Goal: Transaction & Acquisition: Purchase product/service

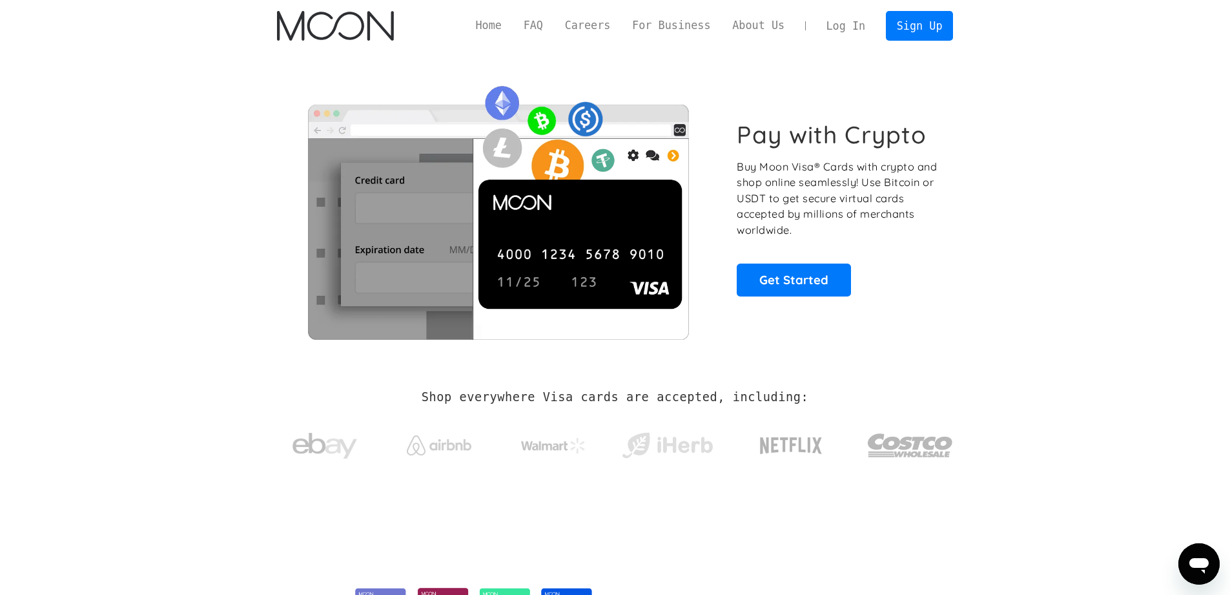
click at [867, 25] on link "Log In" at bounding box center [846, 26] width 61 height 28
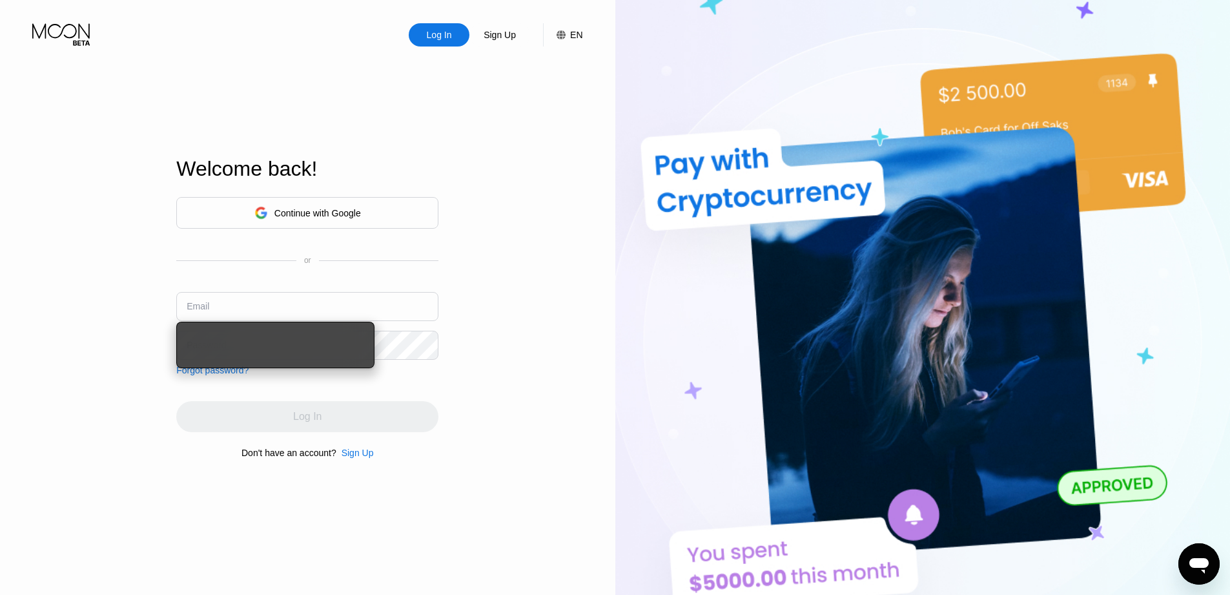
click at [345, 186] on div "Welcome back!" at bounding box center [307, 176] width 262 height 39
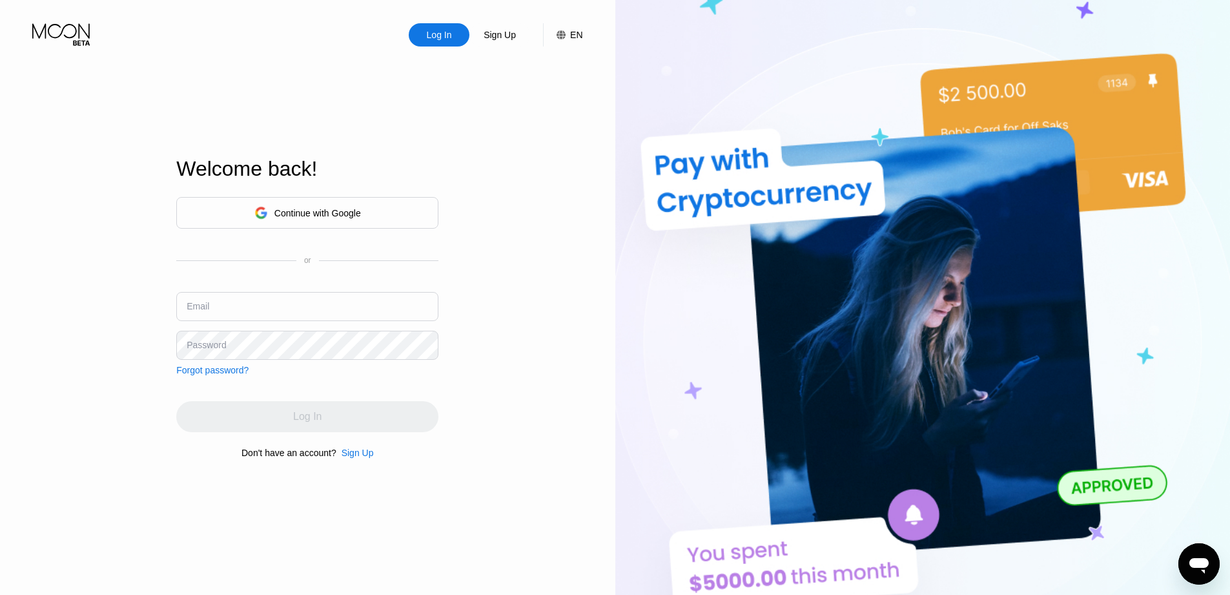
click at [342, 200] on div "Continue with Google" at bounding box center [307, 213] width 262 height 32
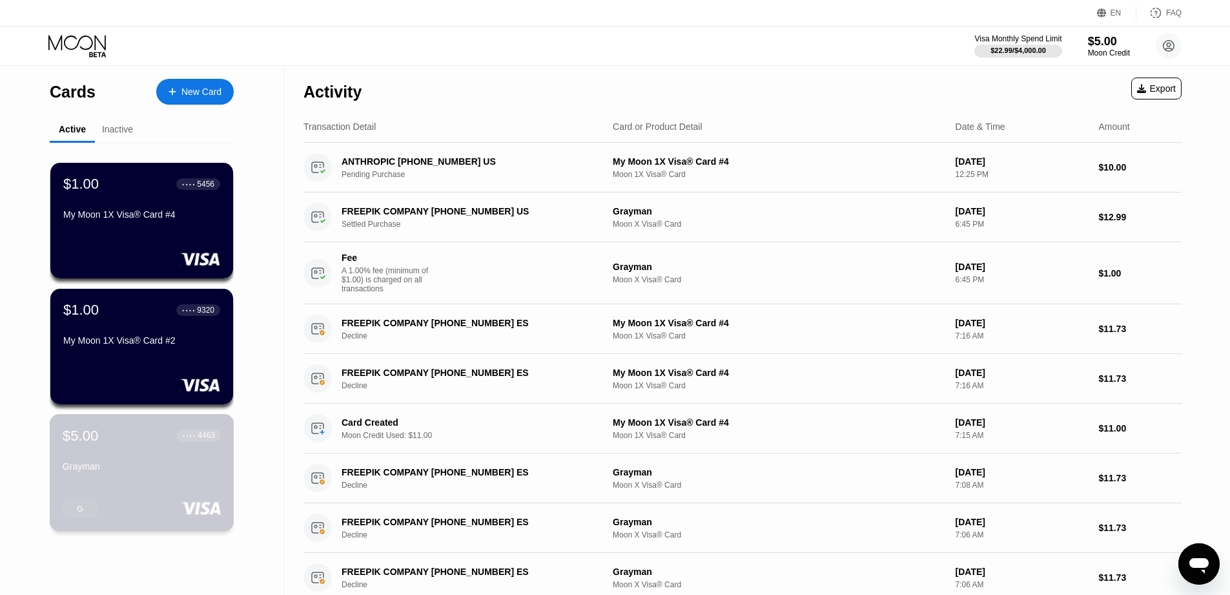
click at [121, 473] on div "Grayman" at bounding box center [142, 468] width 158 height 15
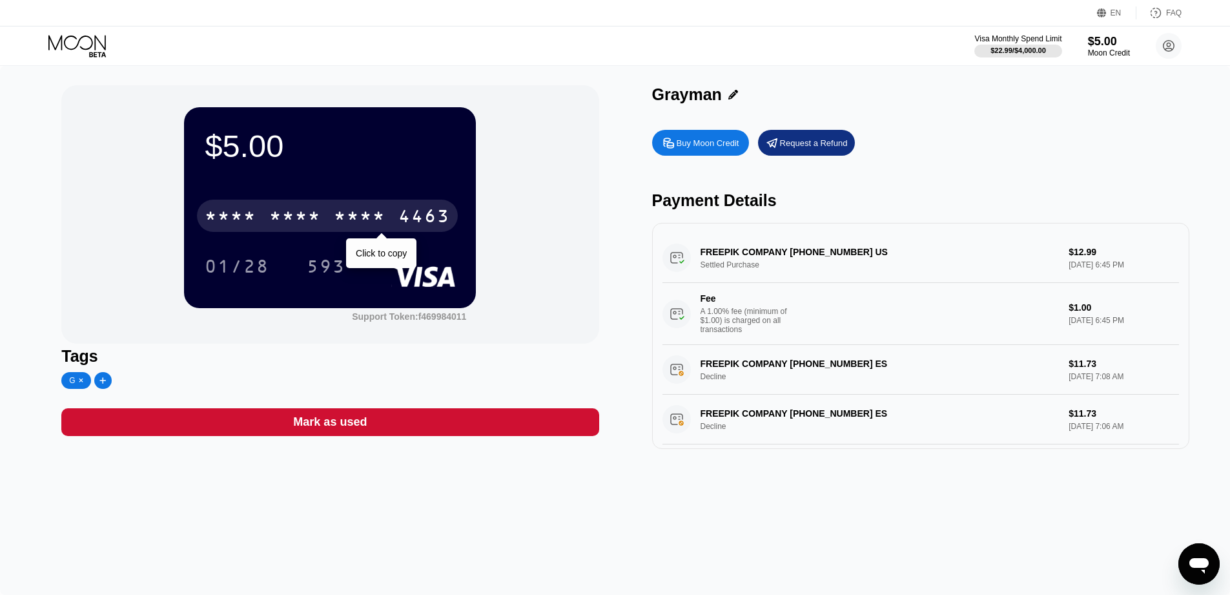
click at [318, 220] on div "* * * *" at bounding box center [295, 217] width 52 height 21
click at [322, 220] on div "4513 6500 2101 4463" at bounding box center [327, 216] width 261 height 32
click at [322, 220] on div "* * * * * * * * * * * * 4463" at bounding box center [327, 216] width 261 height 32
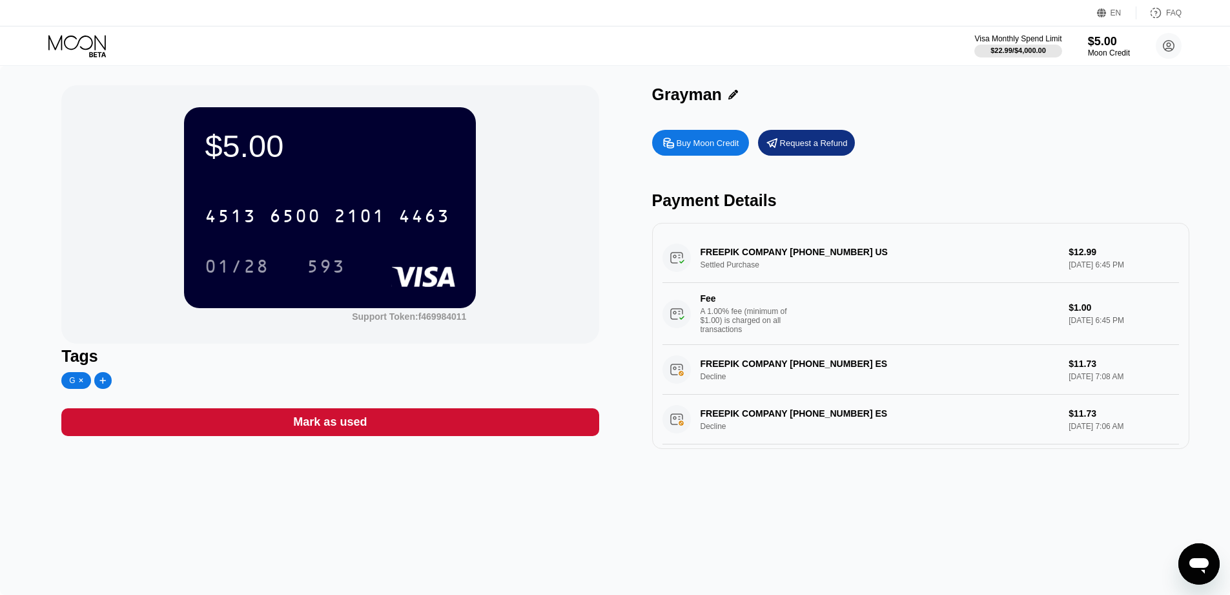
click at [608, 179] on div "$5.00 4513 6500 2101 4463 01/28 593 Support Token: f469984011 Tags G Mark as us…" at bounding box center [614, 267] width 1107 height 364
click at [356, 218] on div "2101" at bounding box center [360, 217] width 52 height 21
click at [71, 40] on icon at bounding box center [78, 46] width 60 height 23
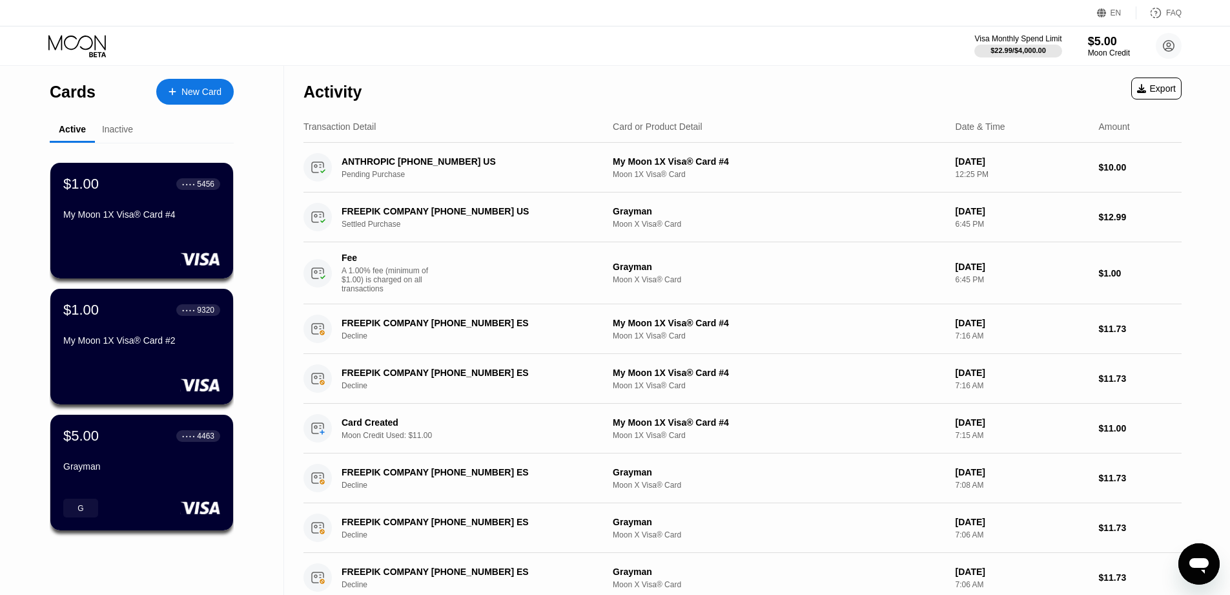
click at [209, 75] on div "Cards New Card" at bounding box center [142, 88] width 184 height 45
click at [201, 89] on div "New Card" at bounding box center [201, 92] width 40 height 11
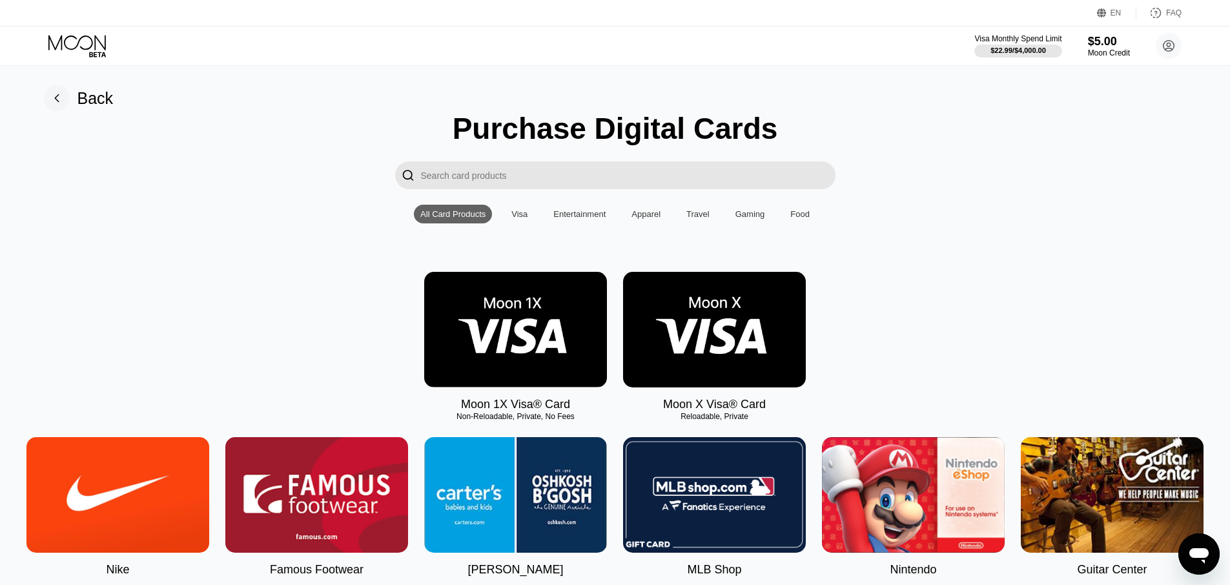
click at [854, 296] on div "Moon 1X Visa® Card Non-Reloadable, Private, No Fees Moon X Visa® Card Reloadabl…" at bounding box center [615, 341] width 1201 height 139
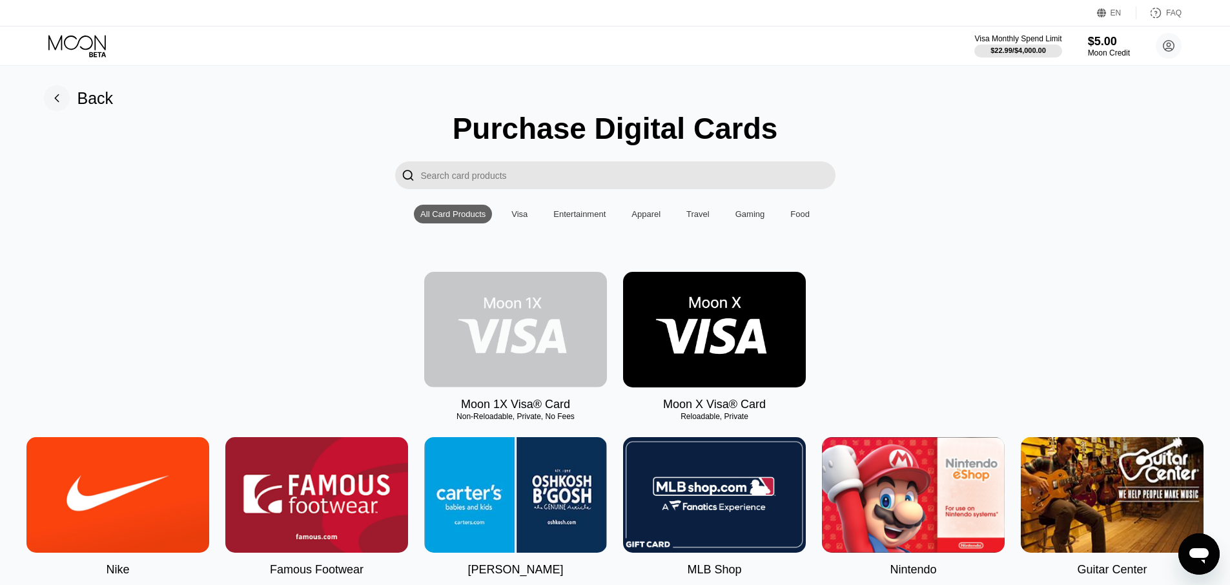
drag, startPoint x: 510, startPoint y: 333, endPoint x: 790, endPoint y: 364, distance: 282.0
click at [790, 364] on div "Moon 1X Visa® Card Non-Reloadable, Private, No Fees Moon X Visa® Card Reloadabl…" at bounding box center [615, 341] width 1201 height 139
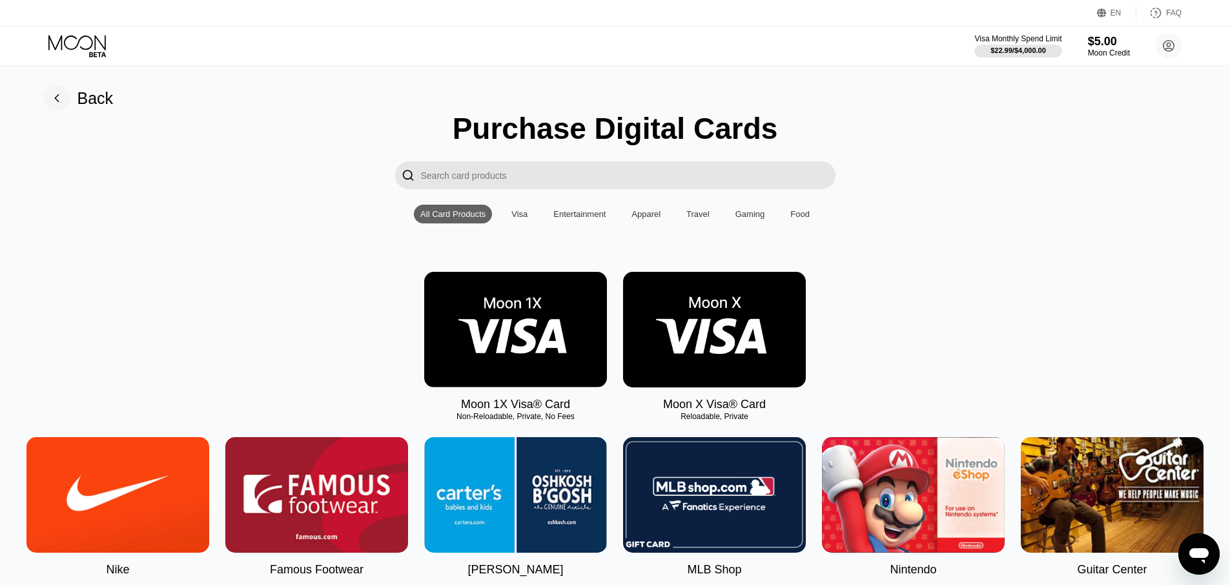
click at [500, 336] on img at bounding box center [515, 330] width 183 height 116
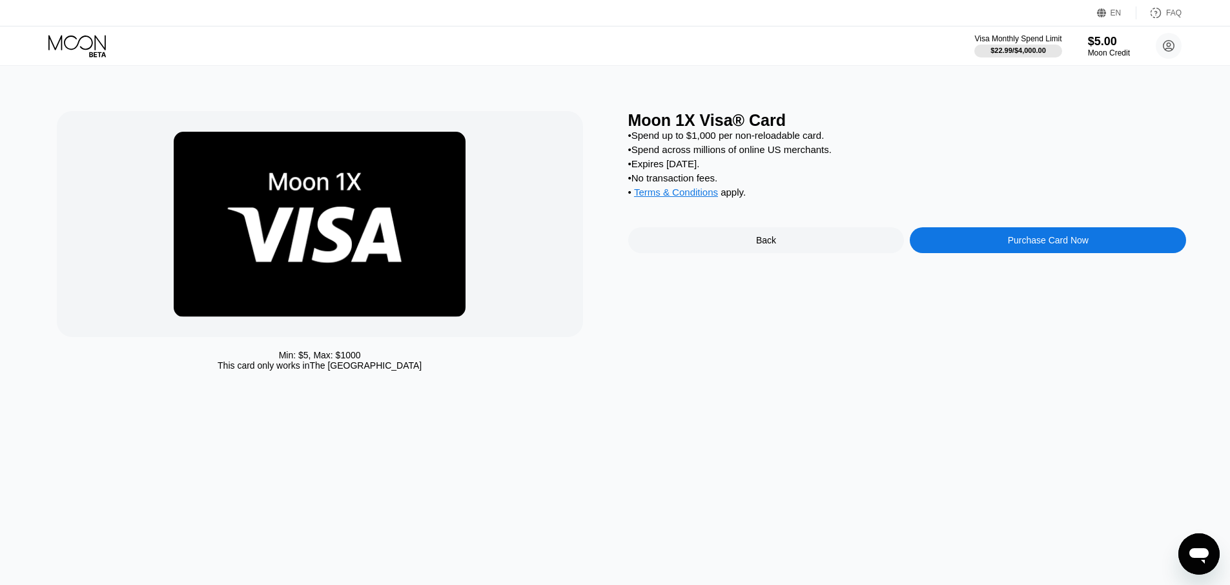
click at [996, 231] on div "Purchase Card Now" at bounding box center [1048, 240] width 276 height 26
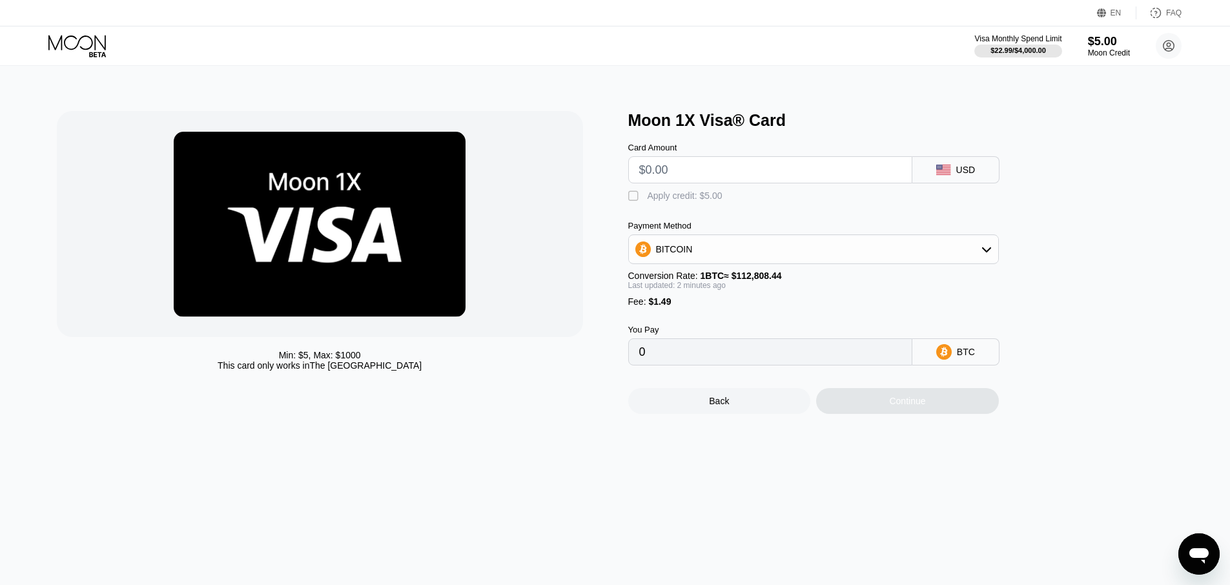
click at [746, 51] on div "Visa Monthly Spend Limit $22.99 / $4,000.00 $5.00 Moon Credit Evans Ansong evan…" at bounding box center [615, 45] width 1230 height 39
click at [679, 176] on input "text" at bounding box center [770, 170] width 262 height 26
type input "$25"
type input "0.00023483"
type input "$25"
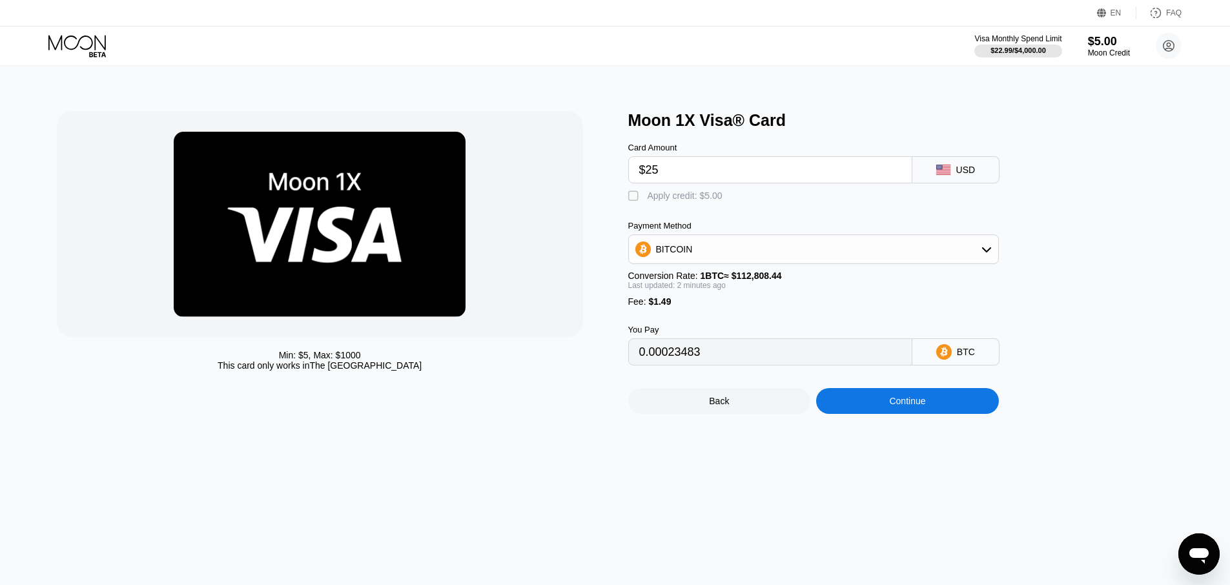
click at [752, 201] on div " Apply credit: $5.00" at bounding box center [834, 192] width 413 height 19
click at [713, 253] on div "BITCOIN" at bounding box center [813, 249] width 369 height 26
click at [688, 289] on span "BITCOIN" at bounding box center [677, 285] width 37 height 10
click at [696, 328] on div "You Pay" at bounding box center [770, 330] width 284 height 10
click at [635, 196] on div "" at bounding box center [634, 196] width 13 height 13
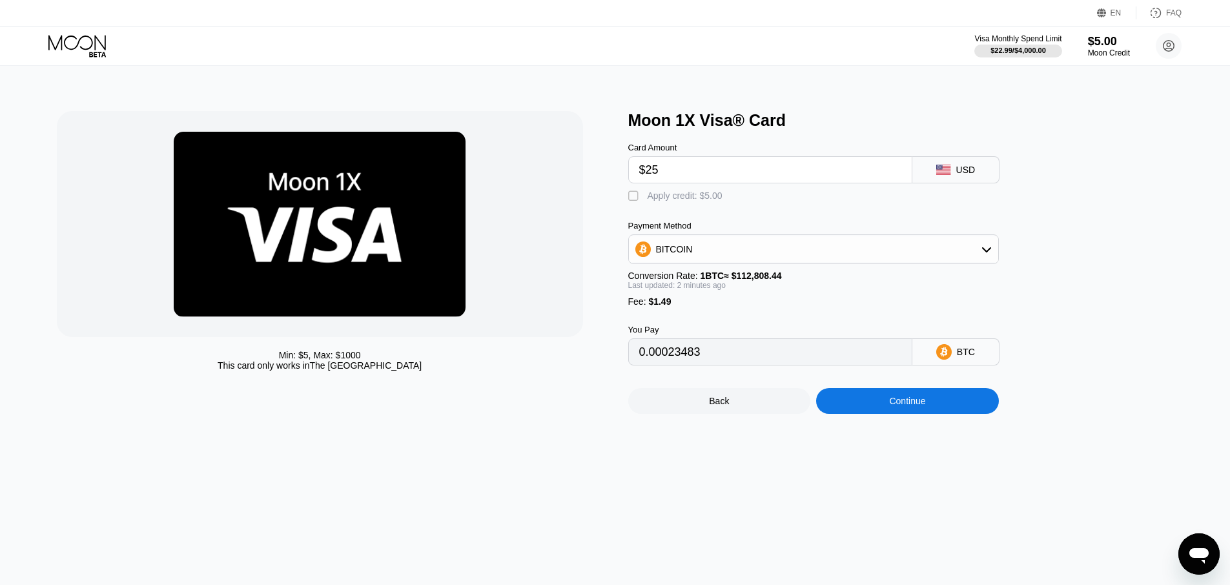
type input "0.0001905"
click at [662, 169] on input "$25" at bounding box center [770, 170] width 262 height 26
click at [663, 169] on input "$25" at bounding box center [770, 170] width 262 height 26
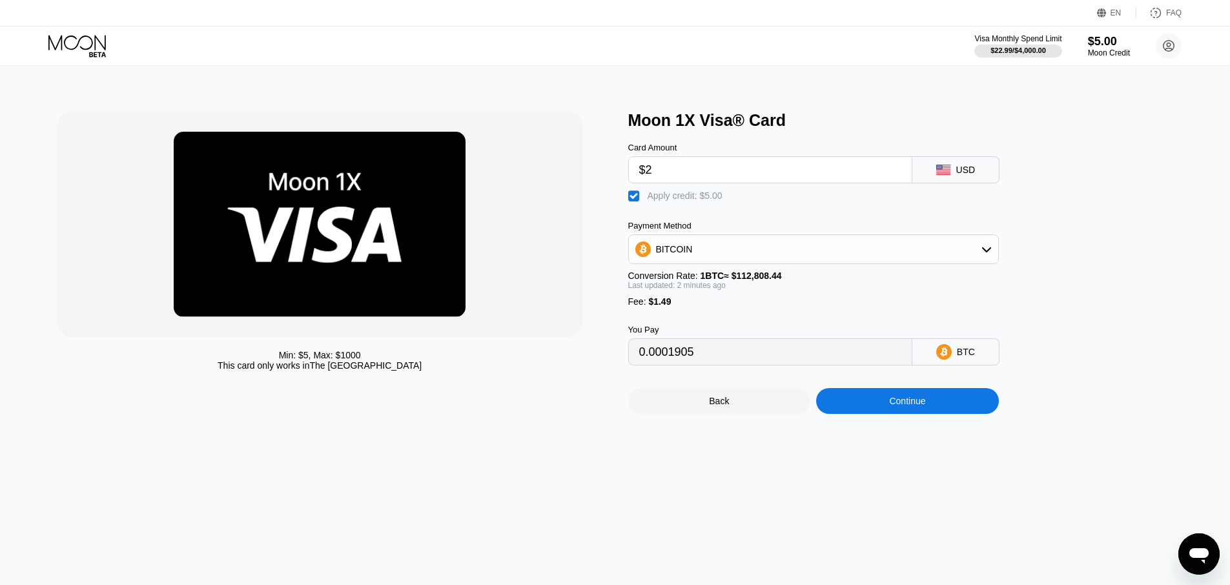
type input "$20"
type input "0.00014617"
click at [773, 203] on div "Card Amount $20 USD  Apply credit: $5.00 Payment Method BITCOIN Conversion Rat…" at bounding box center [834, 248] width 413 height 236
click at [711, 317] on div "You Pay 0.00014617 BTC" at bounding box center [834, 336] width 413 height 59
click at [669, 174] on input "$20" at bounding box center [770, 170] width 262 height 26
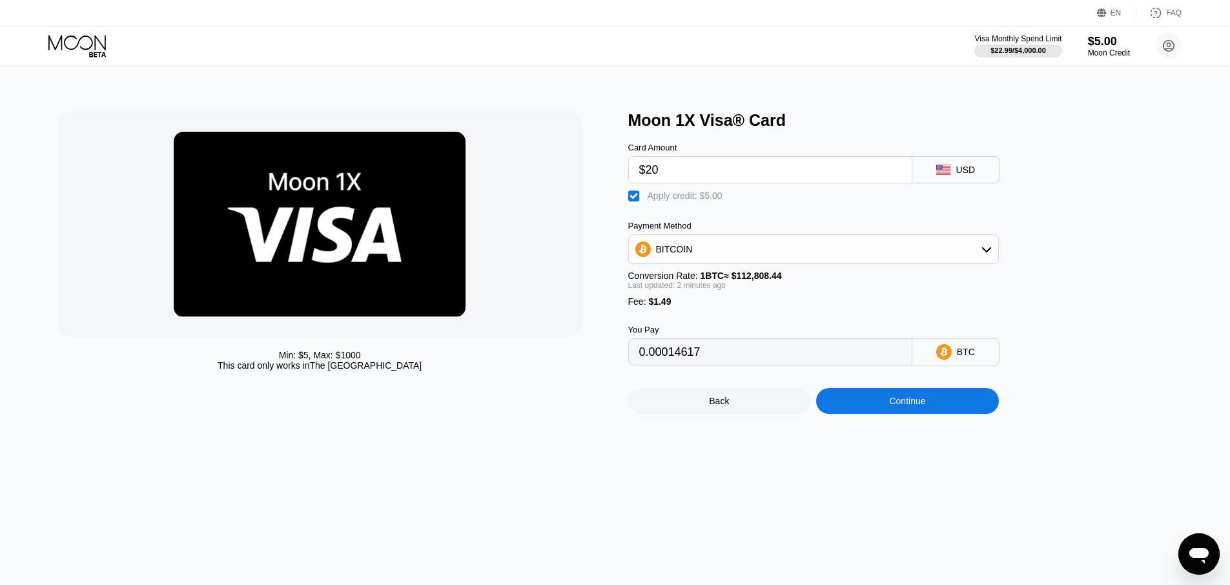
type input "$2"
type input "0"
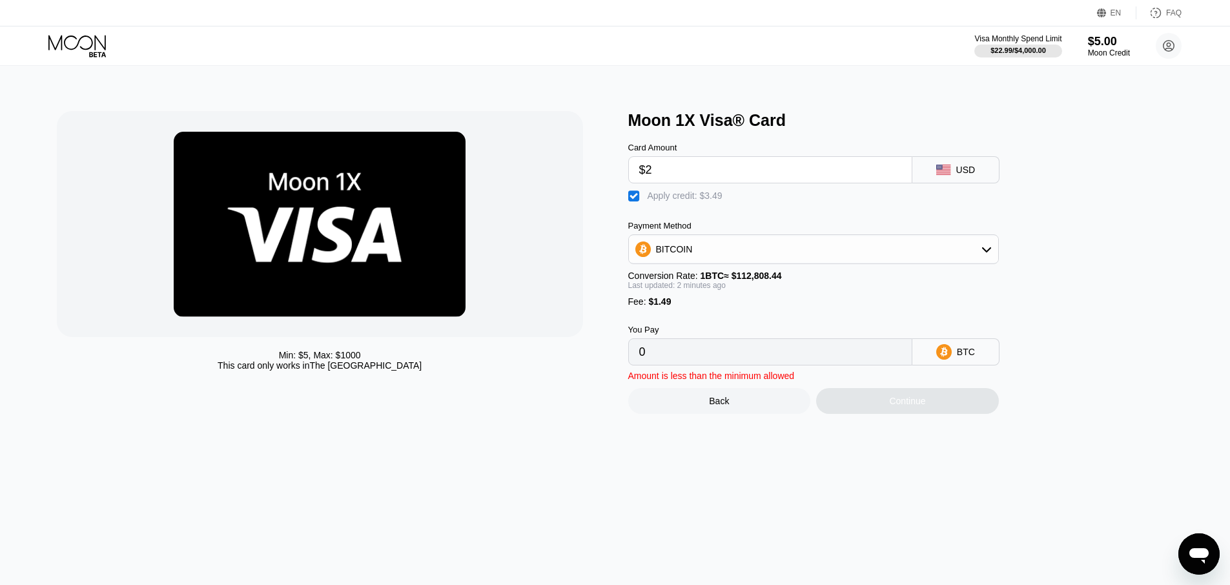
type input "$25"
type input "0.0001905"
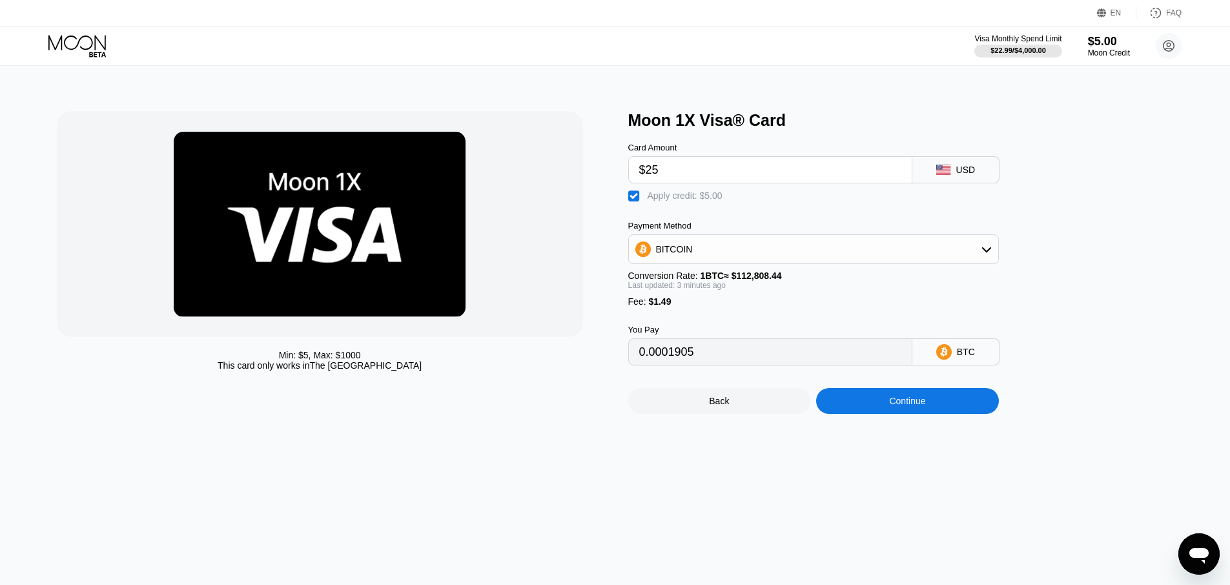
type input "$25"
click at [890, 406] on div "Continue" at bounding box center [907, 401] width 36 height 10
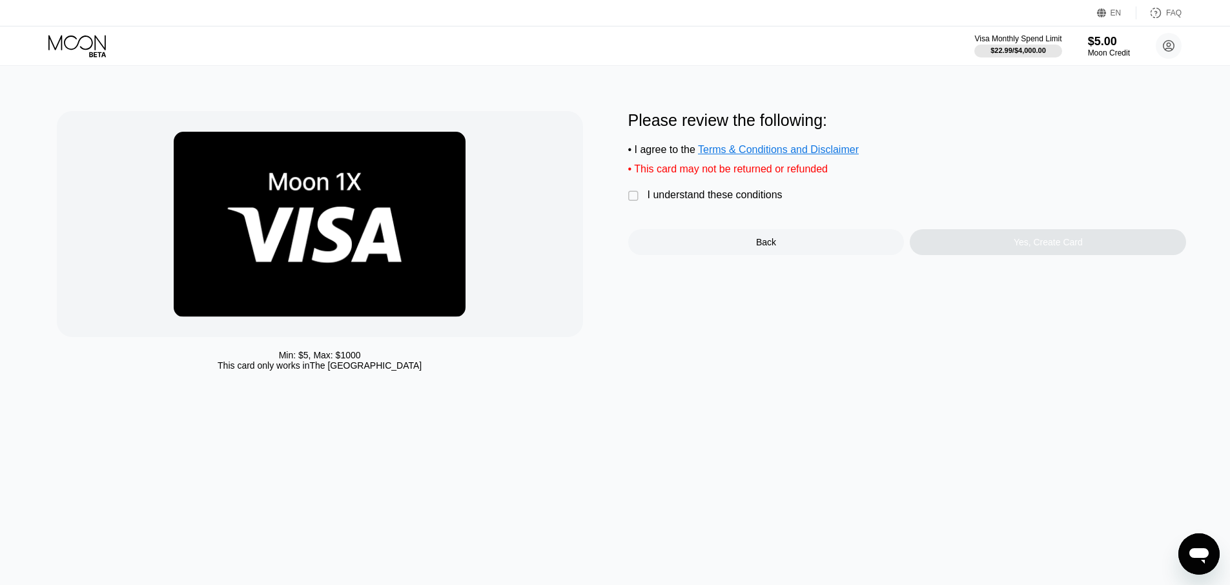
click at [655, 192] on div "I understand these conditions" at bounding box center [715, 195] width 135 height 12
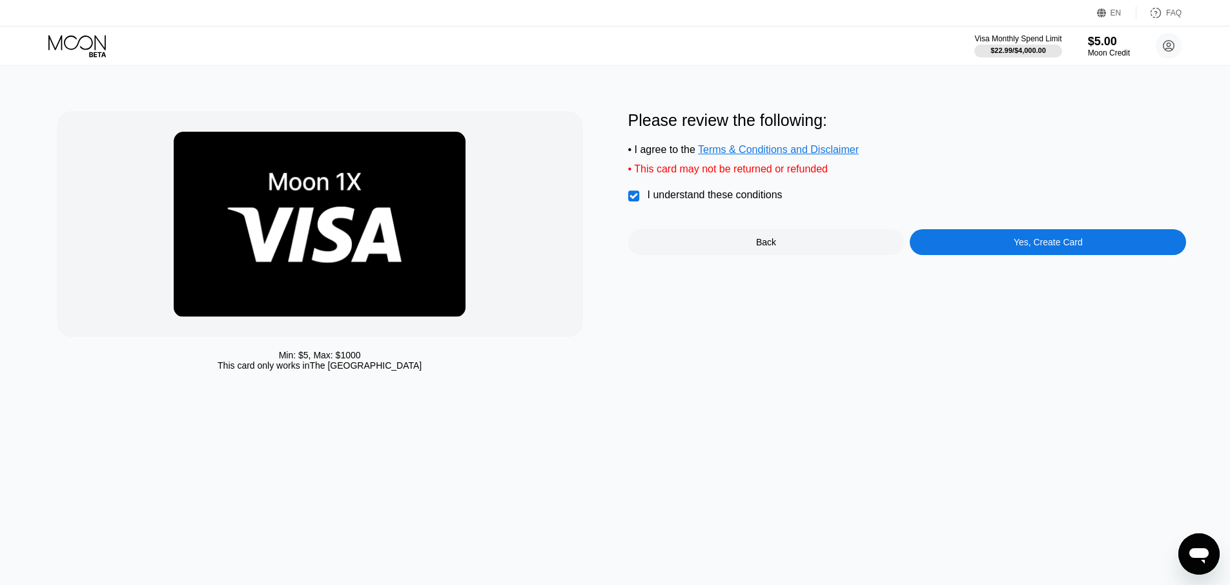
click at [951, 231] on div "Yes, Create Card" at bounding box center [1048, 242] width 276 height 26
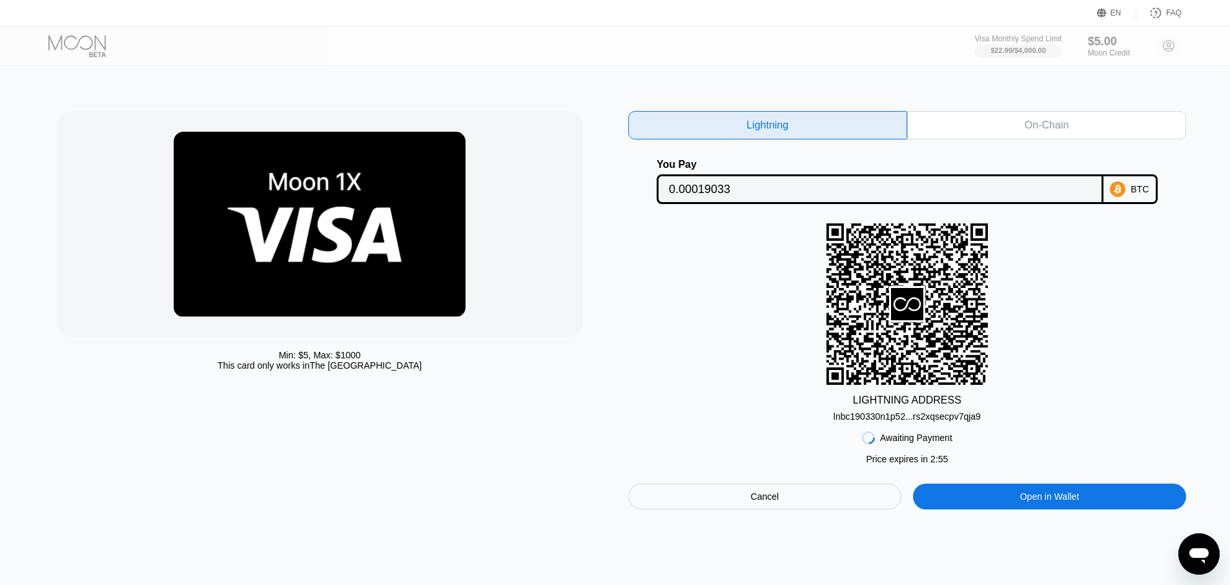
click at [958, 417] on div "lnbc190330n1p52...rs2xqsecpv7qja9" at bounding box center [907, 416] width 147 height 10
click at [585, 484] on div "Min: $ 5 , Max: $ 1000 This card only works in The United States" at bounding box center [336, 310] width 559 height 398
click at [1044, 347] on div "LIGHTNING ADDRESS lnbc190330n1p52...rs2xqsecpv7qja9" at bounding box center [907, 322] width 559 height 198
click at [1037, 344] on div "LIGHTNING ADDRESS lnbc190330n1p52...rs2xqsecpv7qja9" at bounding box center [907, 322] width 559 height 198
click at [968, 426] on div "Awaiting Payment Price expires in 0 : 40 Cancel Open in [GEOGRAPHIC_DATA]" at bounding box center [907, 466] width 559 height 88
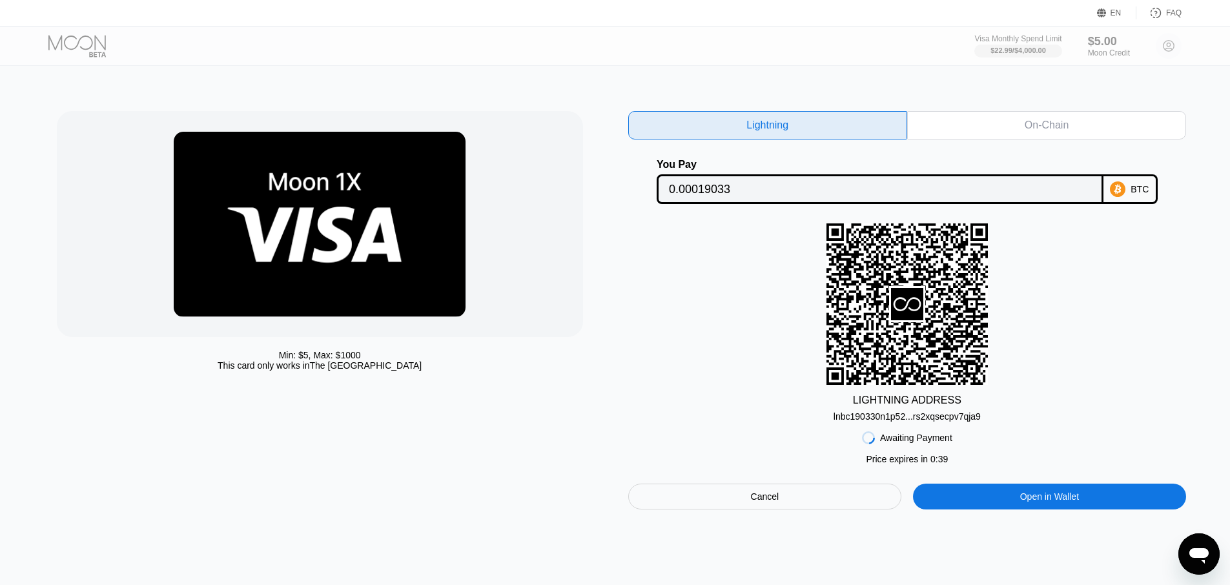
click at [962, 417] on div "lnbc190330n1p52...rs2xqsecpv7qja9" at bounding box center [907, 416] width 147 height 10
click at [1097, 318] on div "LIGHTNING ADDRESS lnbc190330n1p52...rs2xqsecpv7qja9" at bounding box center [907, 322] width 559 height 198
click at [977, 448] on div "Awaiting Payment Price expires in 0 : 14 Cancel Open in [GEOGRAPHIC_DATA]" at bounding box center [907, 466] width 559 height 88
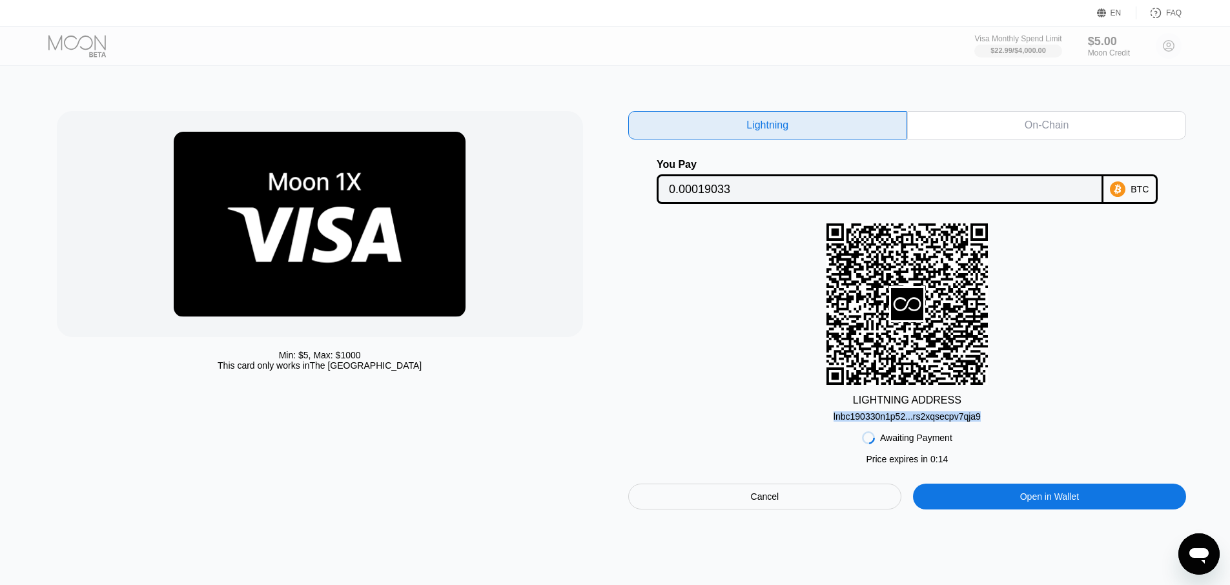
click at [937, 427] on div "Awaiting Payment Price expires in 0 : 14 Cancel Open in [GEOGRAPHIC_DATA]" at bounding box center [907, 466] width 559 height 88
click at [932, 417] on div "lnbc190330n1p52...rs2xqsecpv7qja9" at bounding box center [907, 416] width 147 height 10
click at [725, 512] on div "Min: $ 5 , Max: $ 1000 This card only works in The United States Lightning On-C…" at bounding box center [615, 325] width 1240 height 519
click at [726, 506] on div "Cancel" at bounding box center [765, 497] width 274 height 26
click at [726, 506] on div "Cards New Card Active Inactive $1.00 ● ● ● ● 5456 My Moon 1X Visa® Card #4 $1.0…" at bounding box center [615, 292] width 1230 height 585
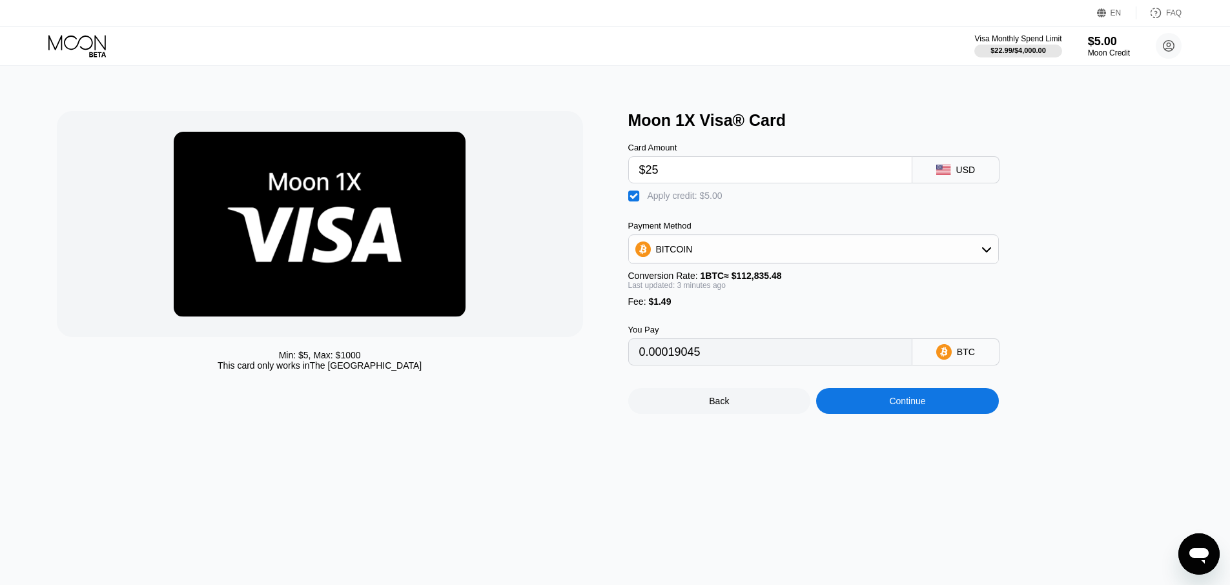
click at [768, 216] on div "Card Amount $25 USD  Apply credit: $5.00 Payment Method BITCOIN Conversion Rat…" at bounding box center [834, 248] width 413 height 236
click at [874, 407] on div "Continue" at bounding box center [907, 401] width 183 height 26
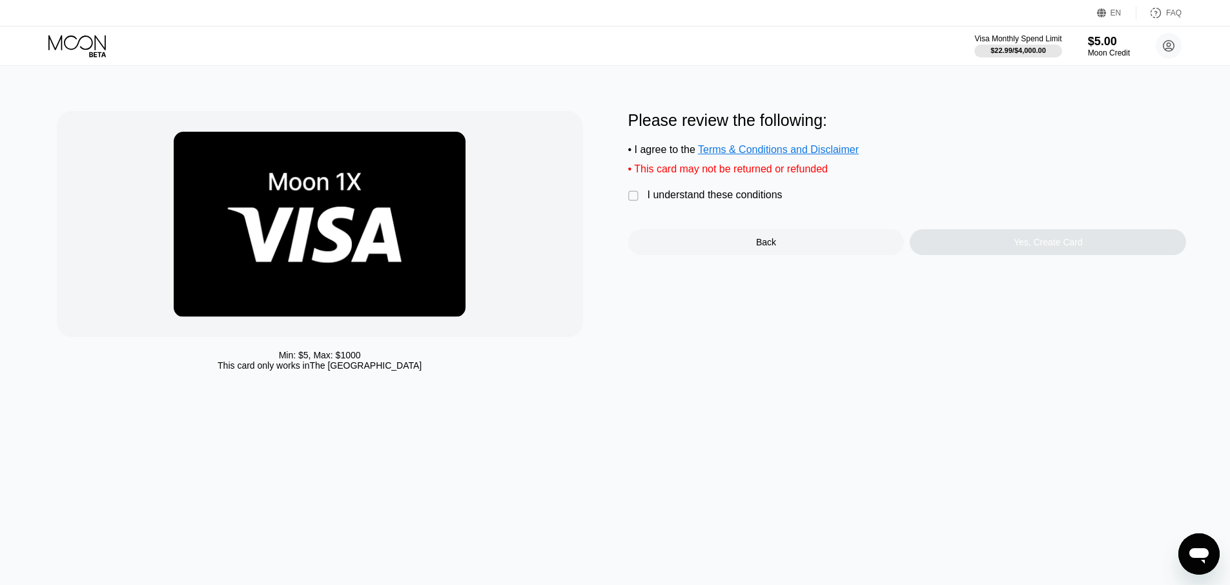
click at [688, 192] on div "I understand these conditions" at bounding box center [715, 195] width 135 height 12
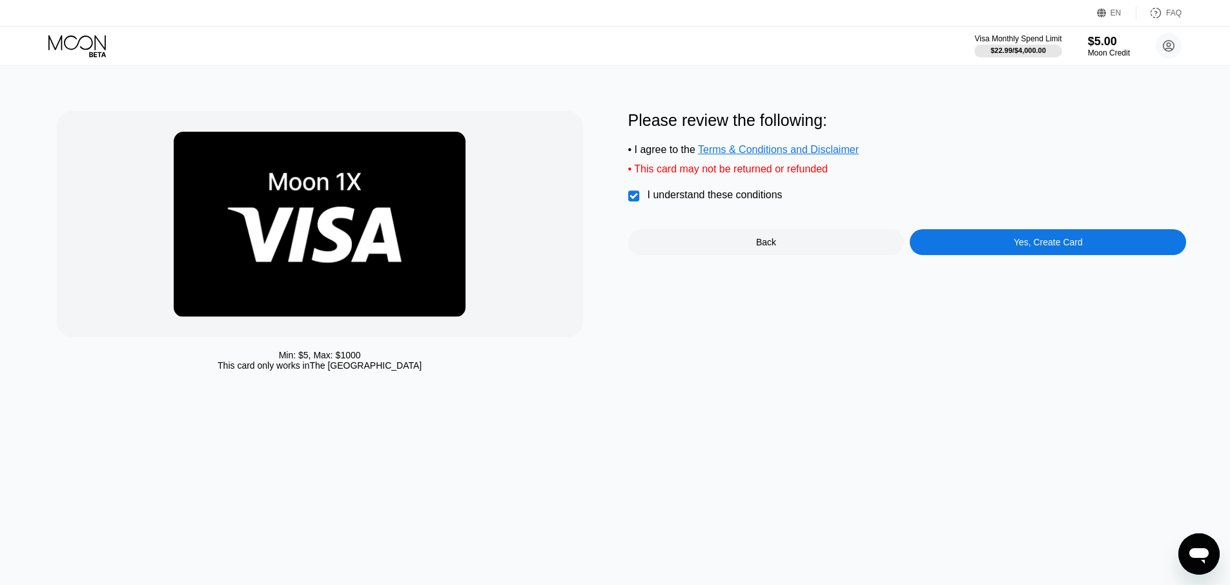
click at [960, 236] on div "Yes, Create Card" at bounding box center [1048, 242] width 276 height 26
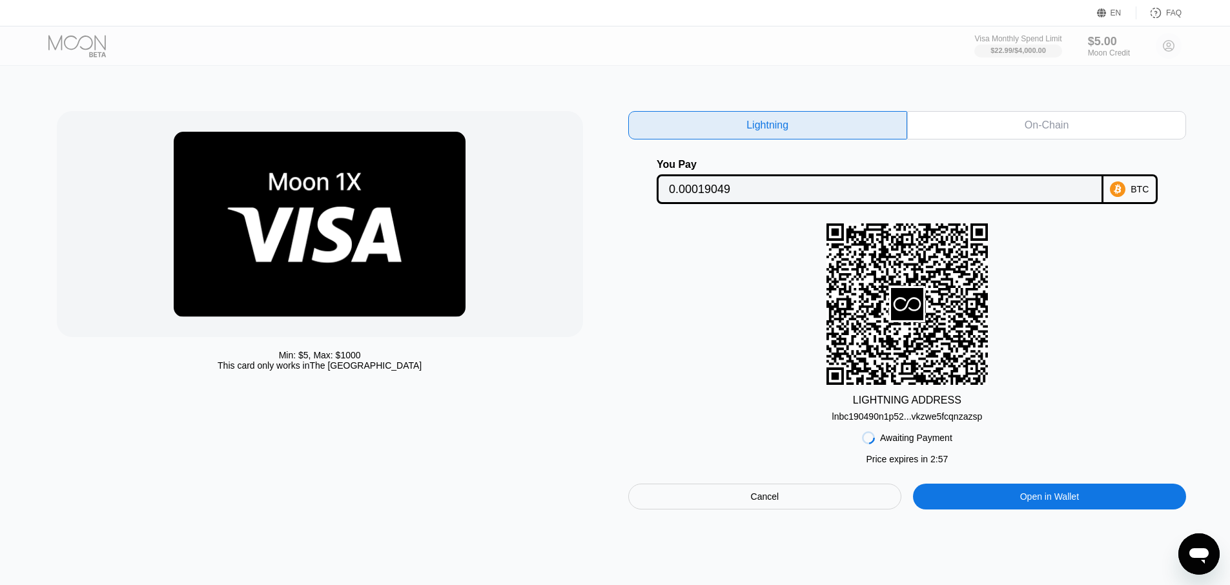
click at [969, 413] on div "lnbc190490n1p52...vkzwe5fcqnzazsp" at bounding box center [907, 416] width 150 height 10
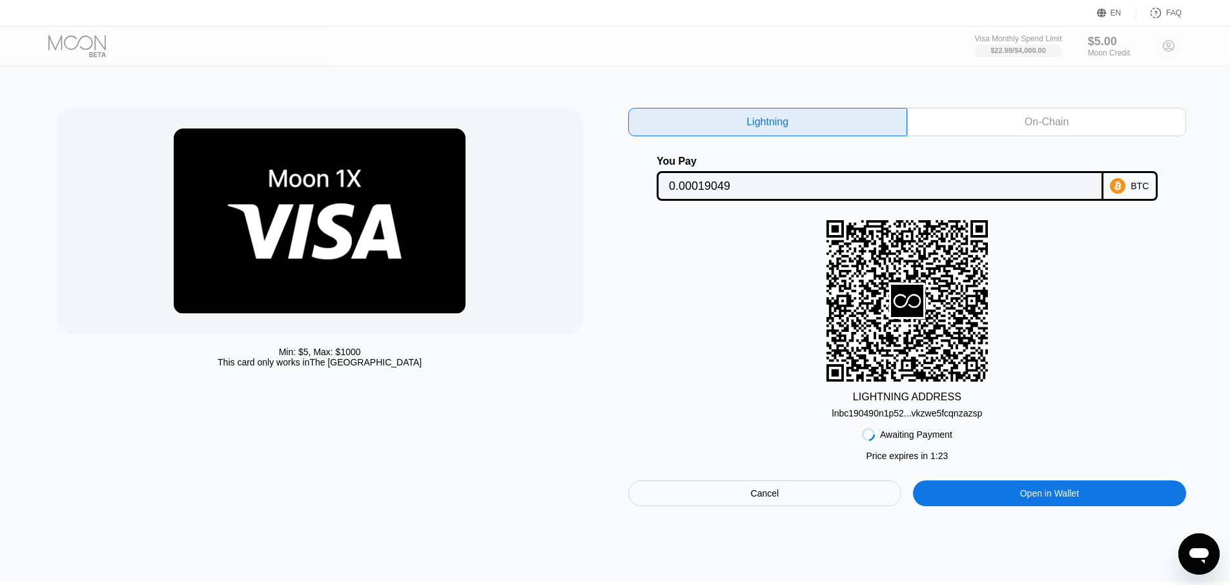
scroll to position [31, 0]
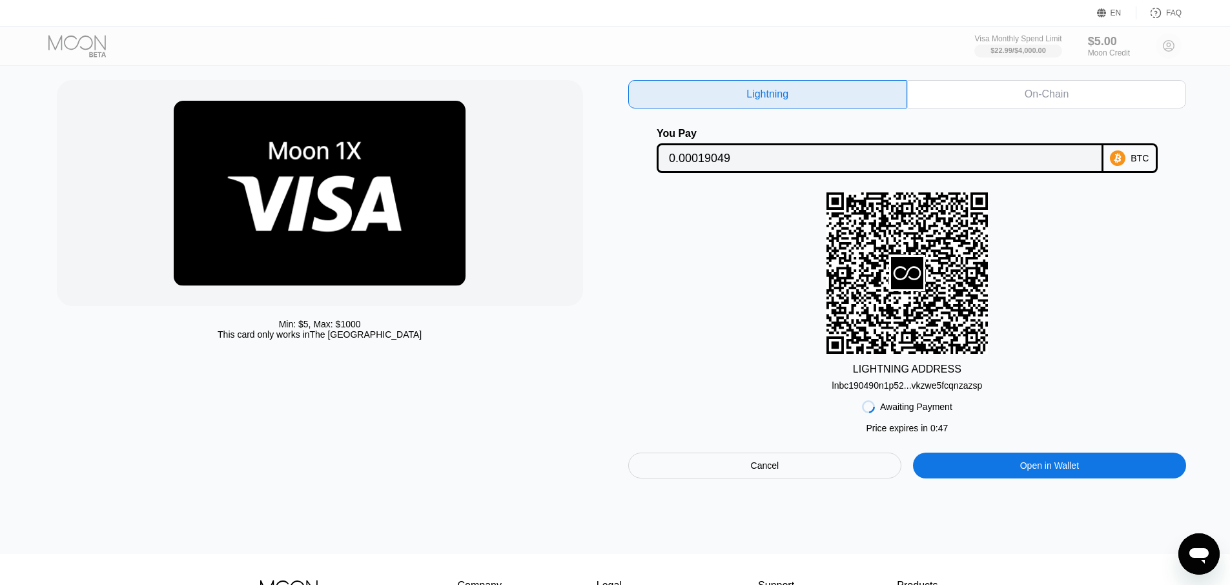
click at [1073, 257] on div "LIGHTNING ADDRESS lnbc190490n1p52...vkzwe5fcqnzazsp" at bounding box center [907, 291] width 559 height 198
click at [935, 427] on span "0 : 46" at bounding box center [939, 428] width 17 height 10
click at [995, 404] on div "Awaiting Payment Price expires in 0 : 45 Cancel Open in Wallet" at bounding box center [907, 435] width 559 height 88
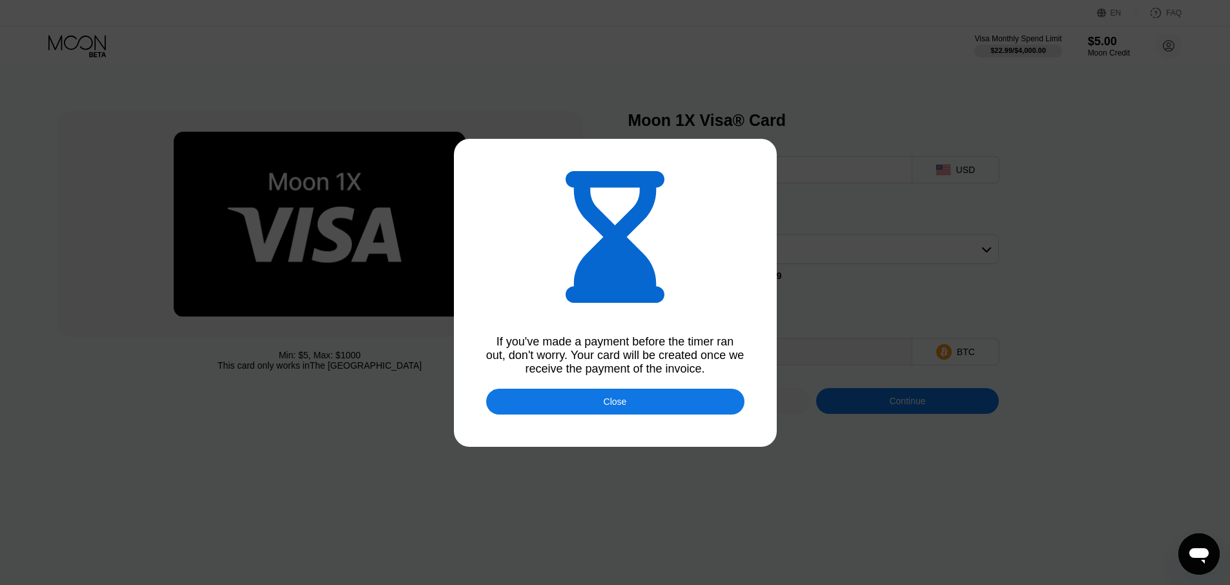
click at [616, 419] on div at bounding box center [620, 297] width 1240 height 595
click at [613, 391] on div "Close" at bounding box center [615, 402] width 258 height 26
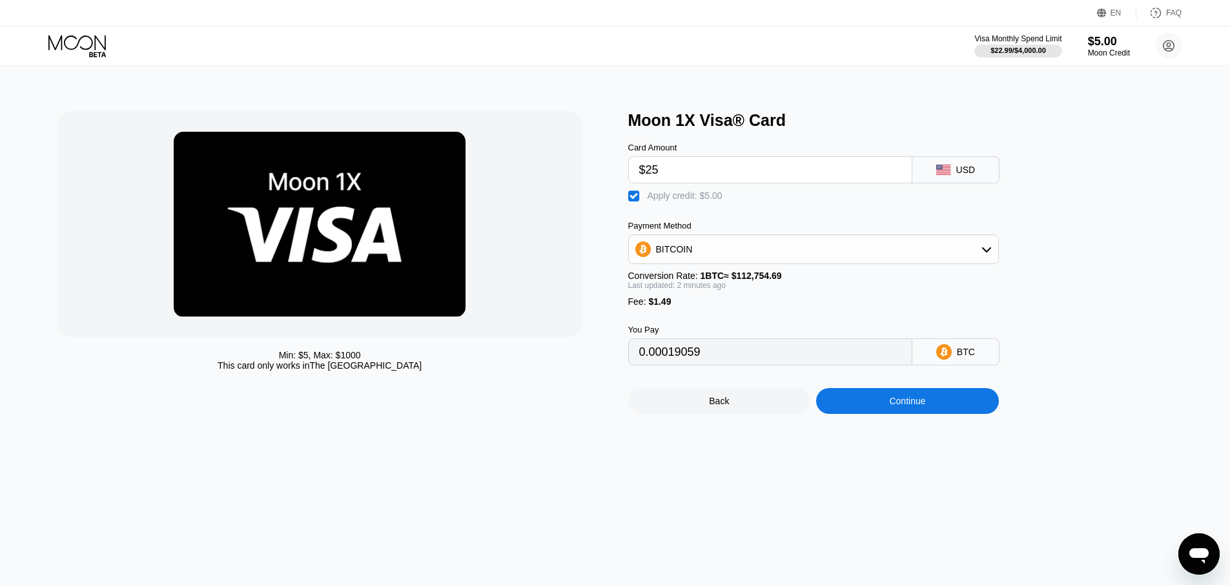
click at [108, 42] on div at bounding box center [87, 46] width 79 height 23
click at [93, 41] on icon at bounding box center [78, 46] width 60 height 23
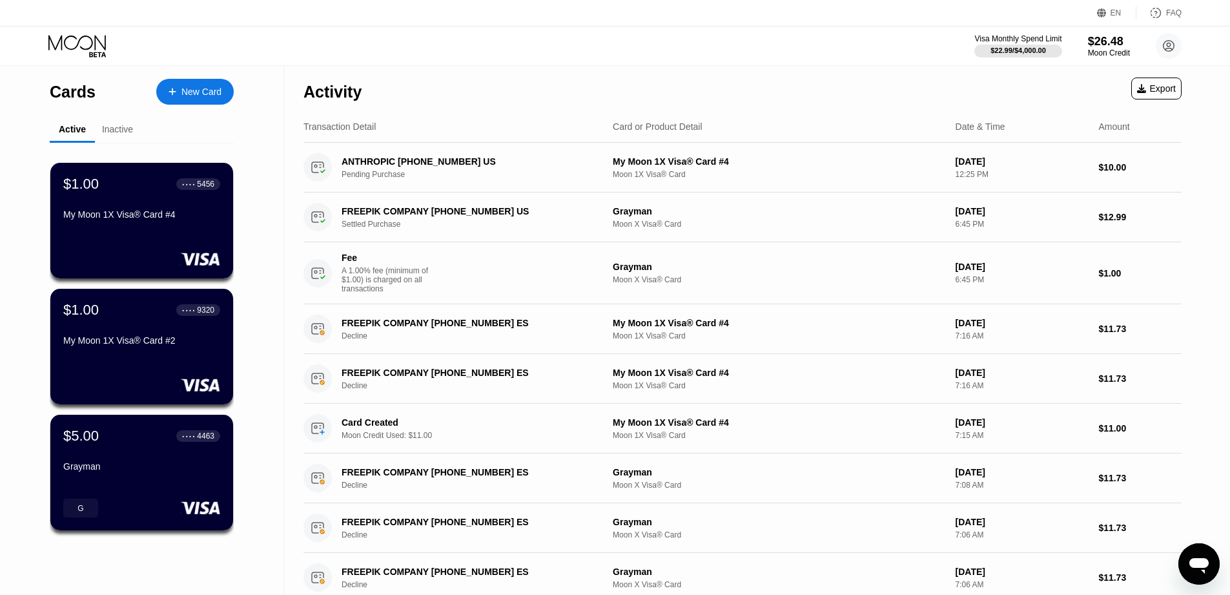
click at [207, 92] on div "New Card" at bounding box center [201, 92] width 40 height 11
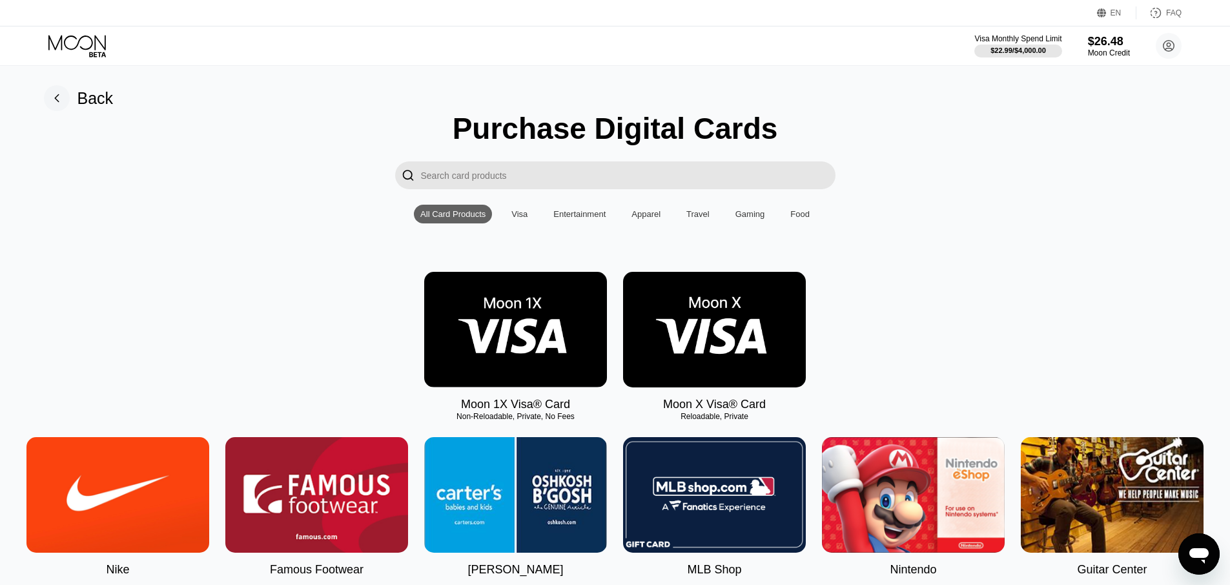
click at [559, 341] on img at bounding box center [515, 330] width 183 height 116
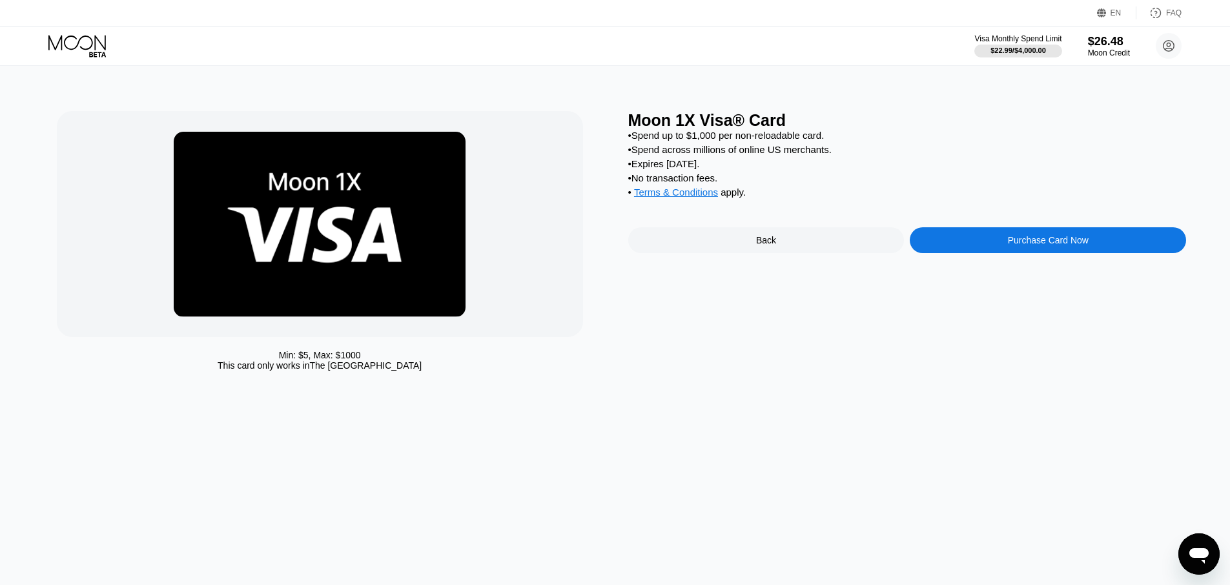
click at [947, 243] on div "Purchase Card Now" at bounding box center [1048, 240] width 276 height 26
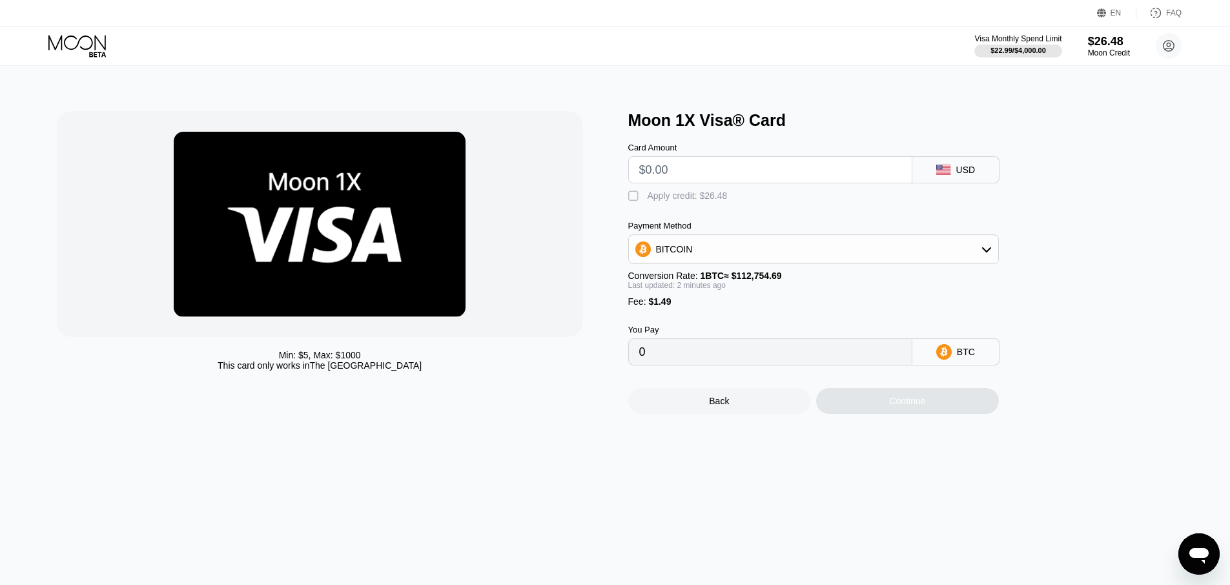
click at [664, 169] on input "text" at bounding box center [770, 170] width 262 height 26
type input "$2"
type input "0.00003096"
type input "$29"
type input "0.00027042"
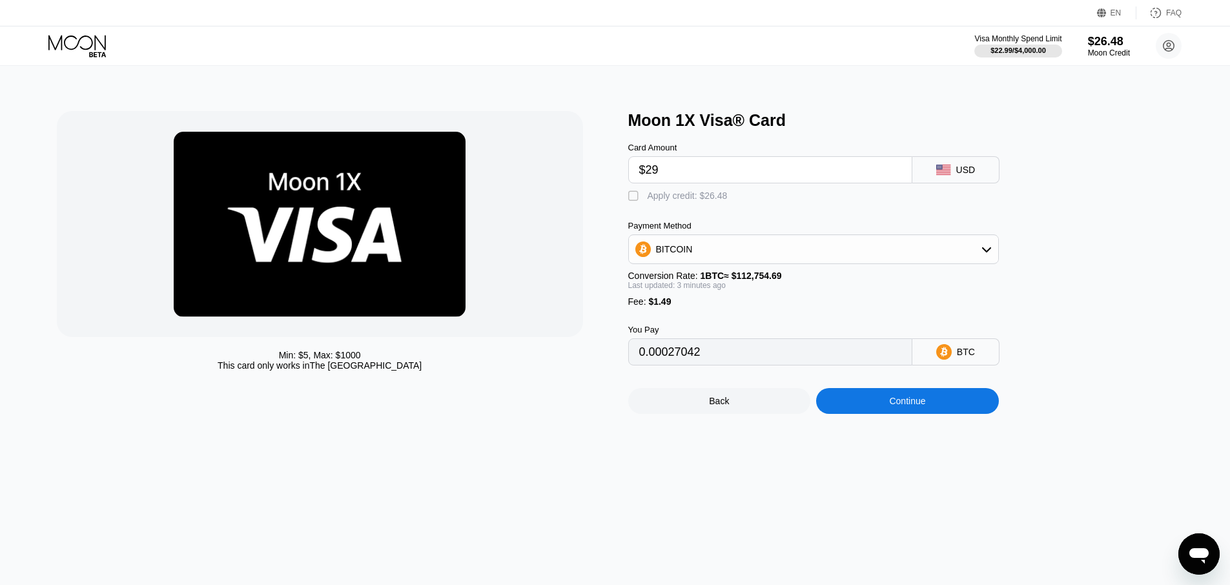
type input "$2"
type input "0.00003096"
type input "$20"
type input "0.00019060"
type input "$2"
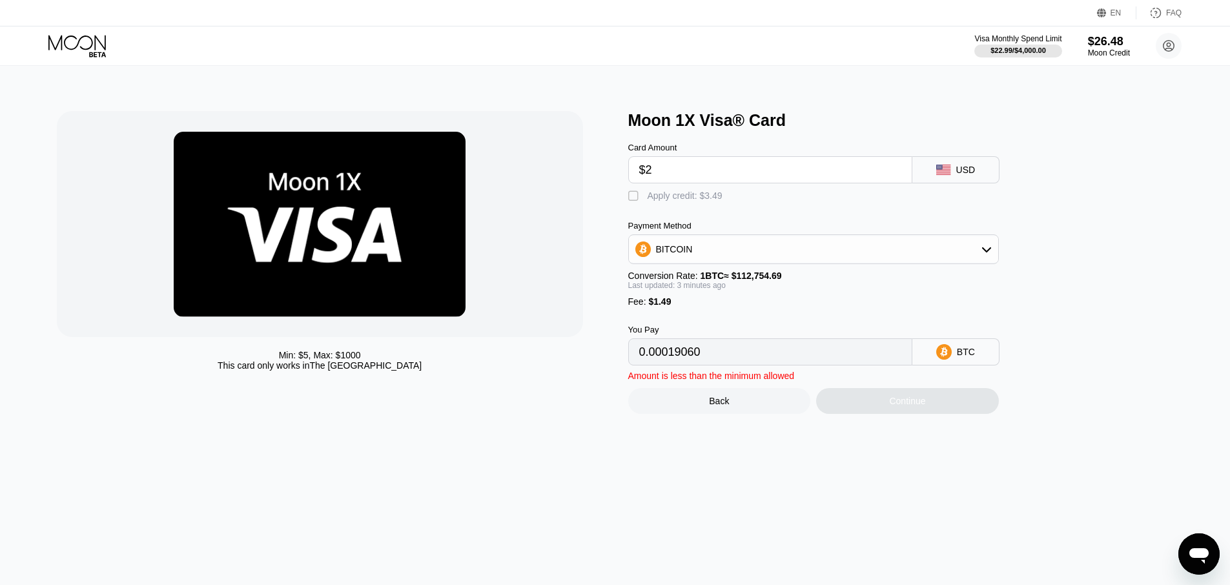
type input "0.00003096"
type input "$22"
type input "0.00020833"
type input "$22"
click at [752, 202] on div " Apply credit: $23.49" at bounding box center [834, 192] width 413 height 19
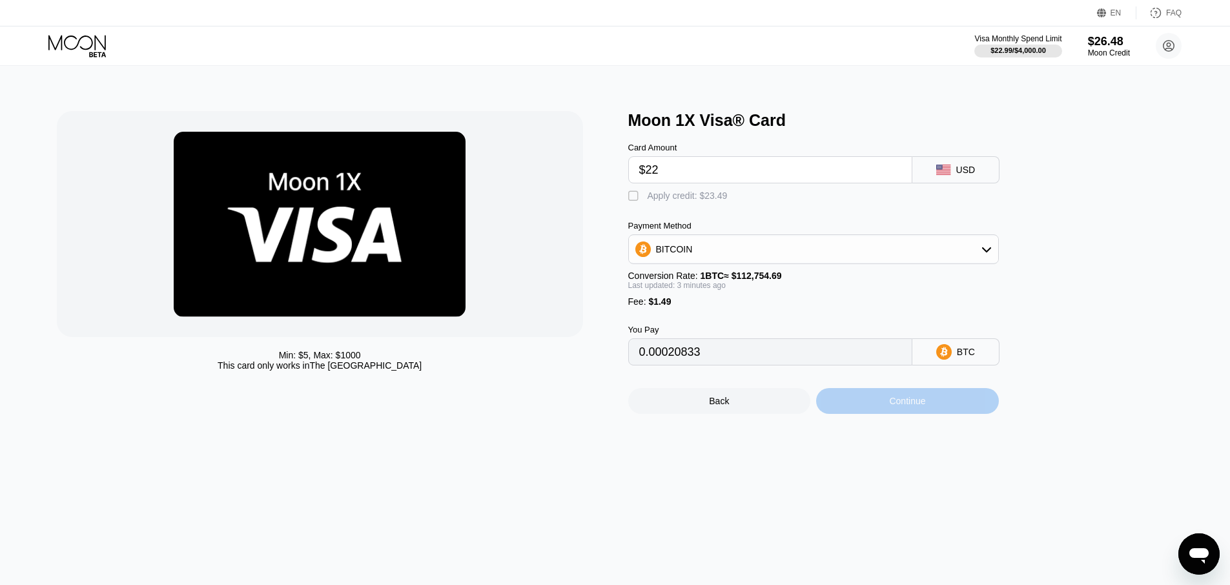
click at [891, 413] on div "Continue" at bounding box center [907, 401] width 183 height 26
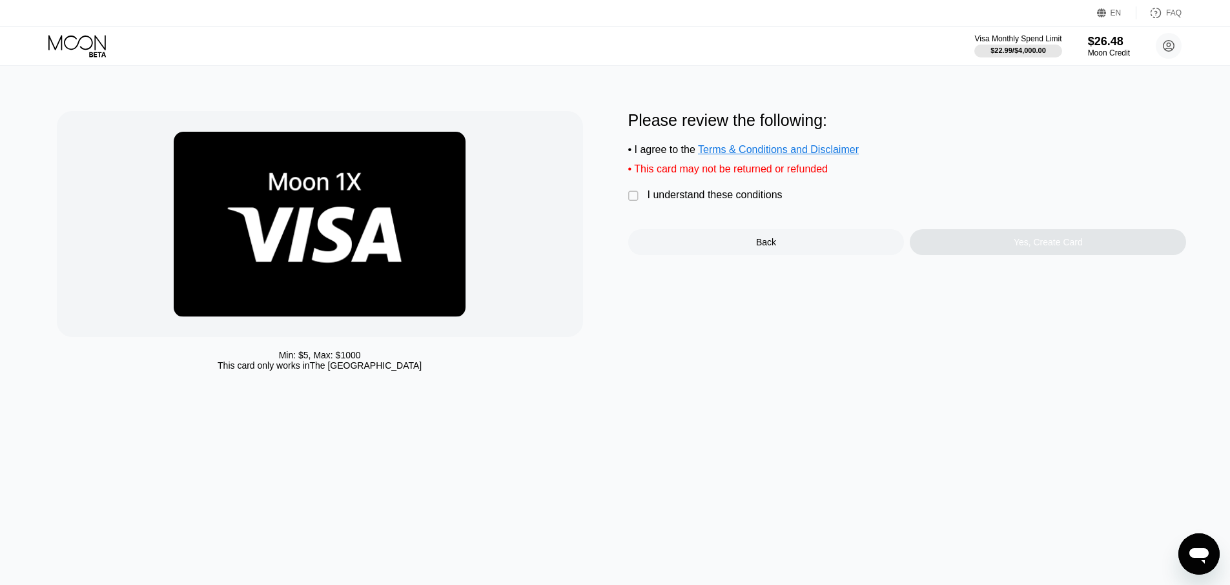
click at [641, 209] on div "Please review the following: • I agree to the Terms & Conditions and Disclaimer…" at bounding box center [907, 183] width 559 height 144
click at [653, 193] on div "I understand these conditions" at bounding box center [715, 195] width 135 height 12
click at [969, 238] on div "Yes, Create Card" at bounding box center [1048, 242] width 276 height 26
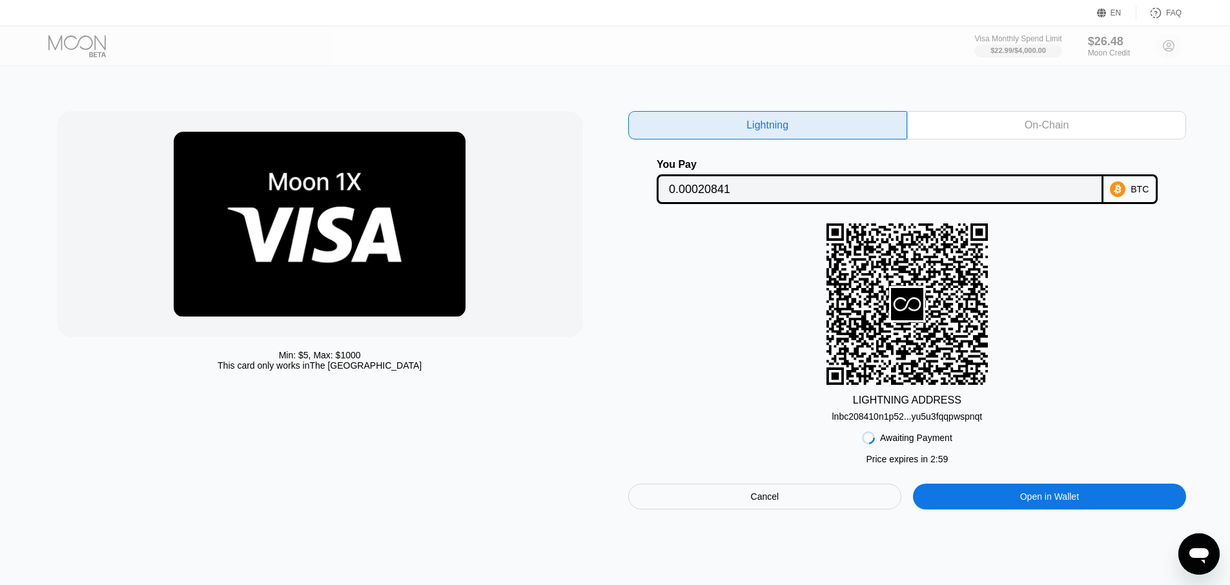
click at [954, 424] on div "Awaiting Payment Price expires in 2 : 59 Cancel Open in Wallet" at bounding box center [907, 466] width 559 height 88
click at [988, 252] on div "LIGHTNING ADDRESS lnbc208410n1p52...yu5u3fqqpwspnqt" at bounding box center [907, 322] width 559 height 198
click at [791, 497] on div "Cancel" at bounding box center [765, 497] width 274 height 26
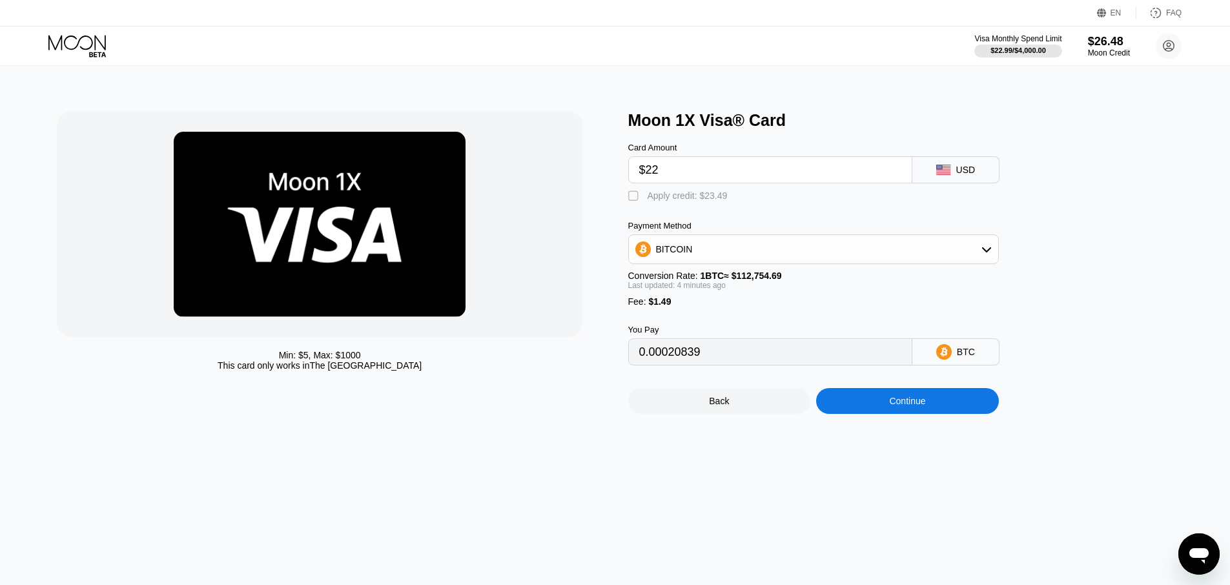
click at [697, 175] on input "$22" at bounding box center [770, 170] width 262 height 26
click at [674, 204] on div "Card Amount $22 USD  Apply credit: $23.49 Payment Method BITCOIN Conversion Ra…" at bounding box center [834, 248] width 413 height 236
click at [675, 196] on div "Apply credit: $23.49" at bounding box center [688, 196] width 80 height 10
type input "0"
click at [696, 169] on input "$22" at bounding box center [770, 170] width 262 height 26
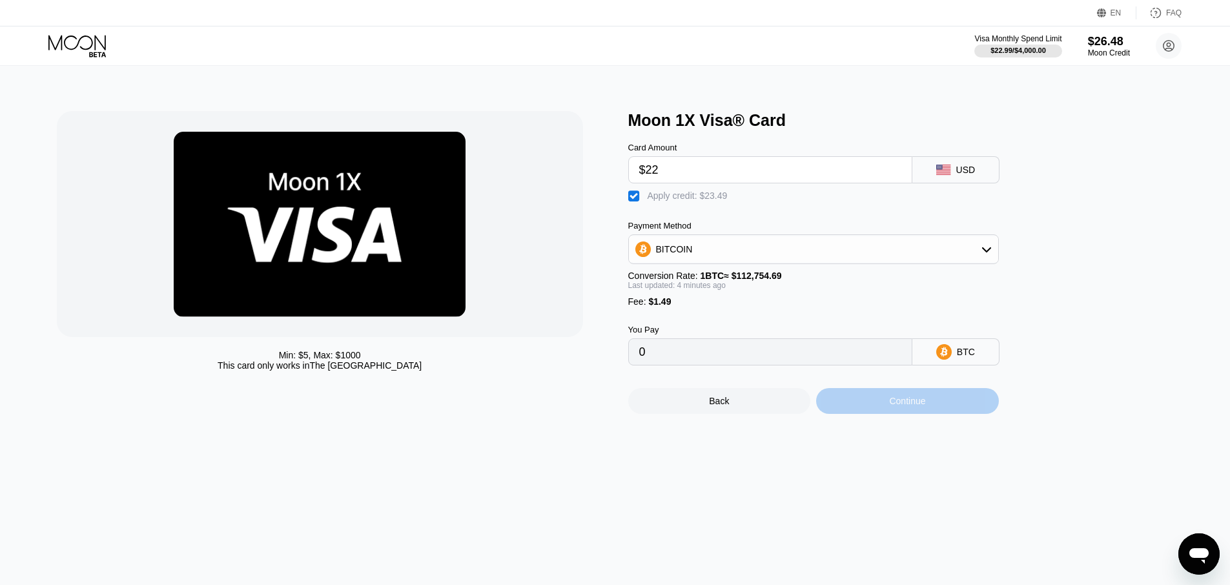
click at [903, 406] on div "Continue" at bounding box center [907, 401] width 36 height 10
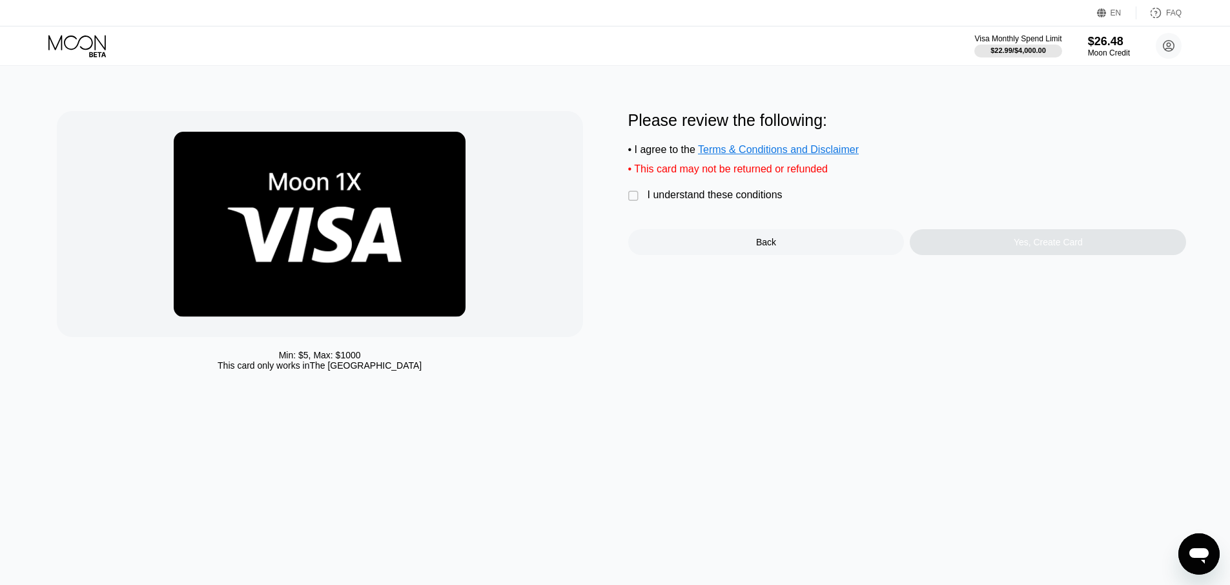
click at [721, 206] on div "Please review the following: • I agree to the Terms & Conditions and Disclaimer…" at bounding box center [907, 183] width 559 height 144
click at [723, 199] on div "I understand these conditions" at bounding box center [715, 195] width 135 height 12
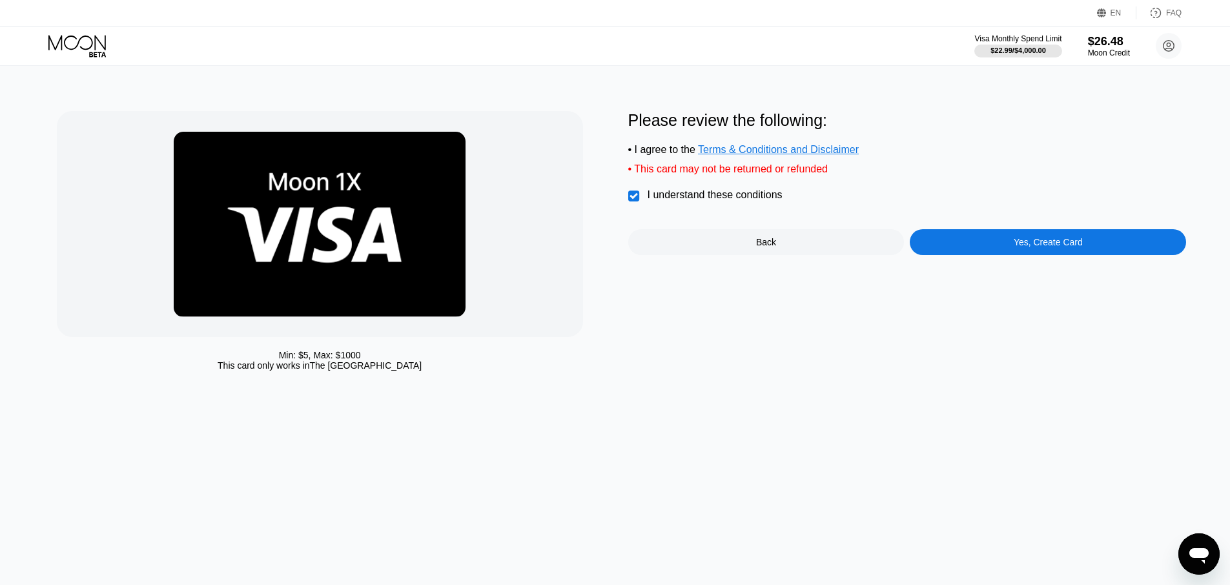
click at [1051, 240] on div "Yes, Create Card" at bounding box center [1048, 242] width 69 height 10
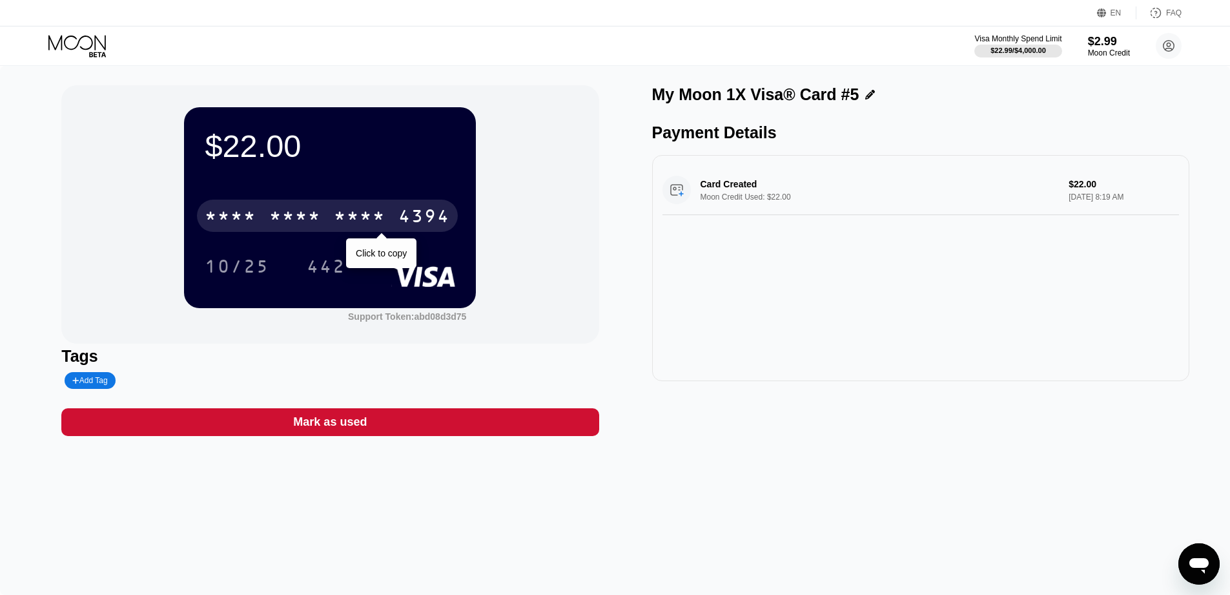
click at [344, 216] on div "* * * *" at bounding box center [360, 217] width 52 height 21
click at [351, 207] on div "2733" at bounding box center [360, 217] width 52 height 21
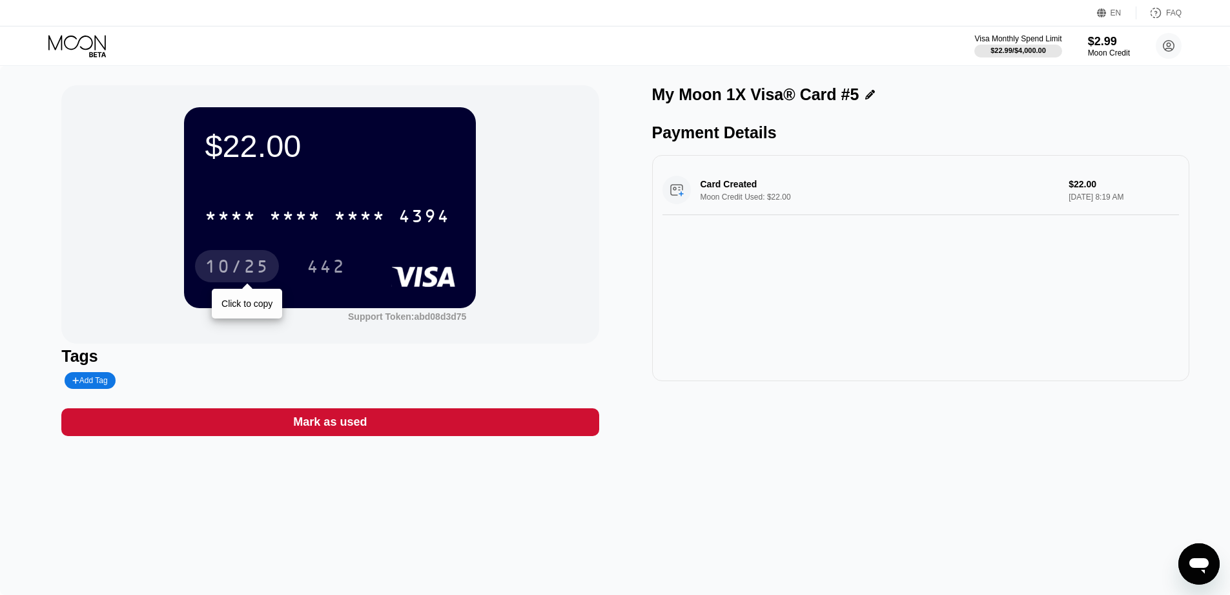
click at [267, 269] on div "10/25" at bounding box center [237, 268] width 65 height 21
